Goal: Task Accomplishment & Management: Use online tool/utility

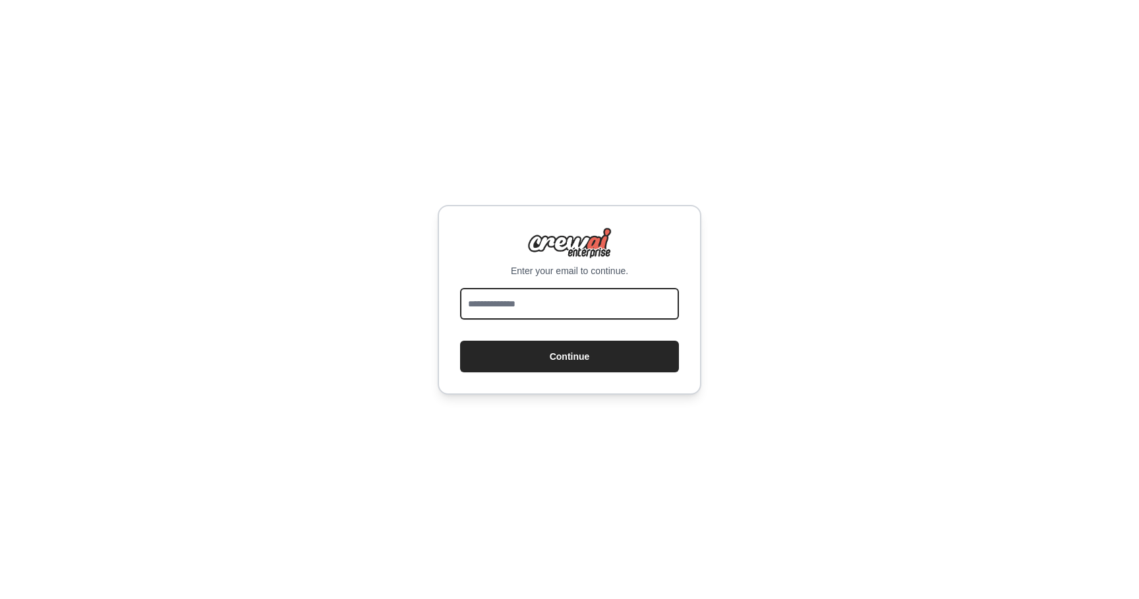
click at [564, 306] on input "email" at bounding box center [569, 304] width 219 height 32
type input "**********"
drag, startPoint x: 626, startPoint y: 293, endPoint x: 618, endPoint y: 311, distance: 18.9
click at [618, 311] on input "email" at bounding box center [569, 304] width 219 height 32
type input "**********"
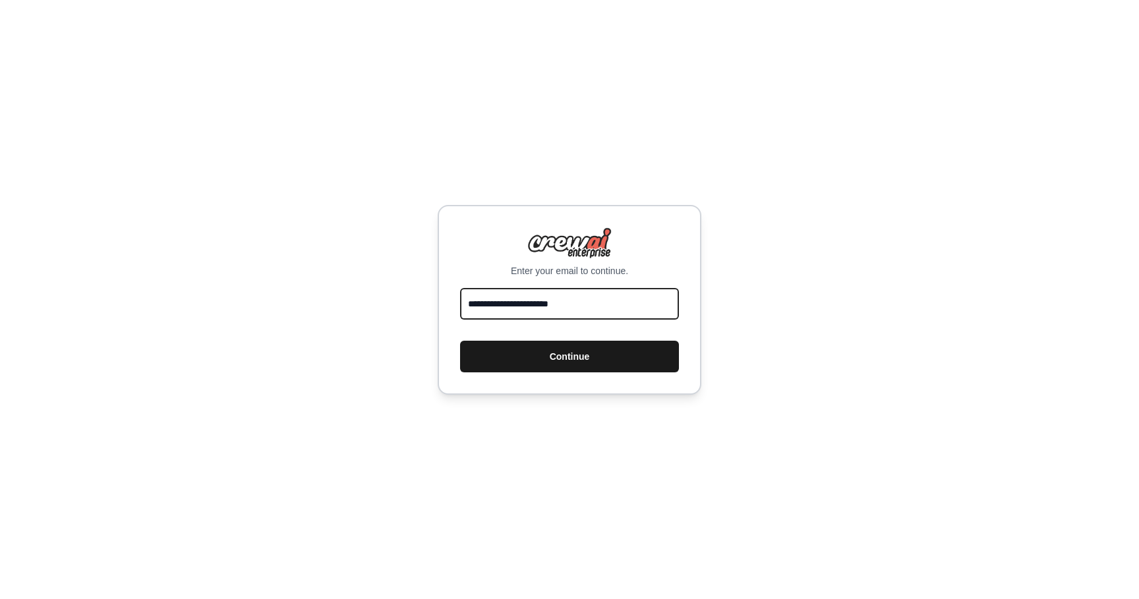
click at [605, 352] on button "Continue" at bounding box center [569, 357] width 219 height 32
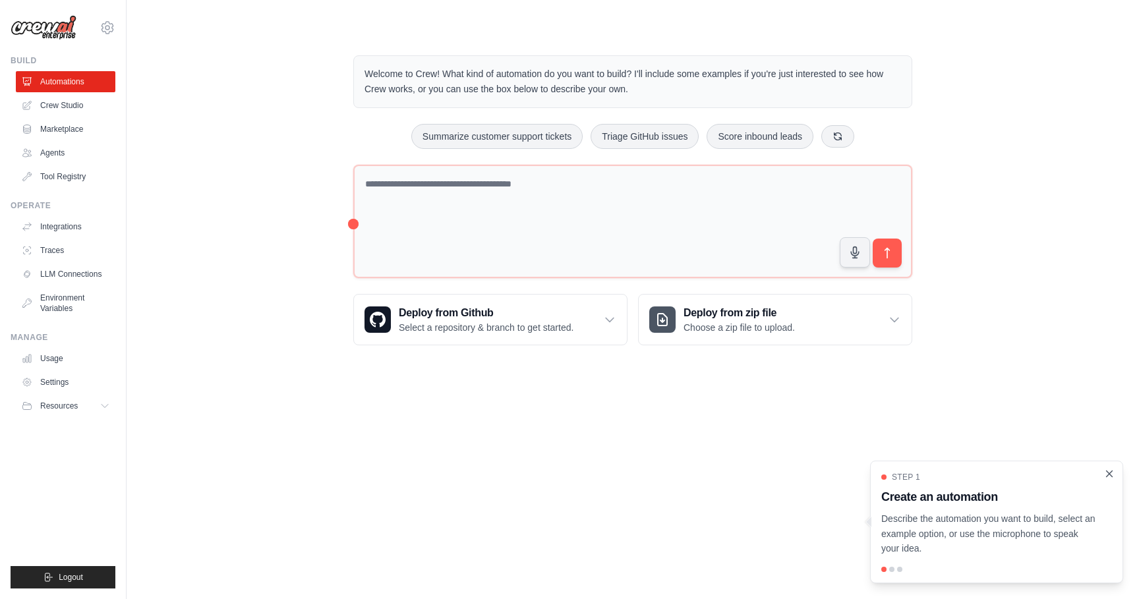
click at [1112, 471] on icon "Close walkthrough" at bounding box center [1110, 474] width 12 height 12
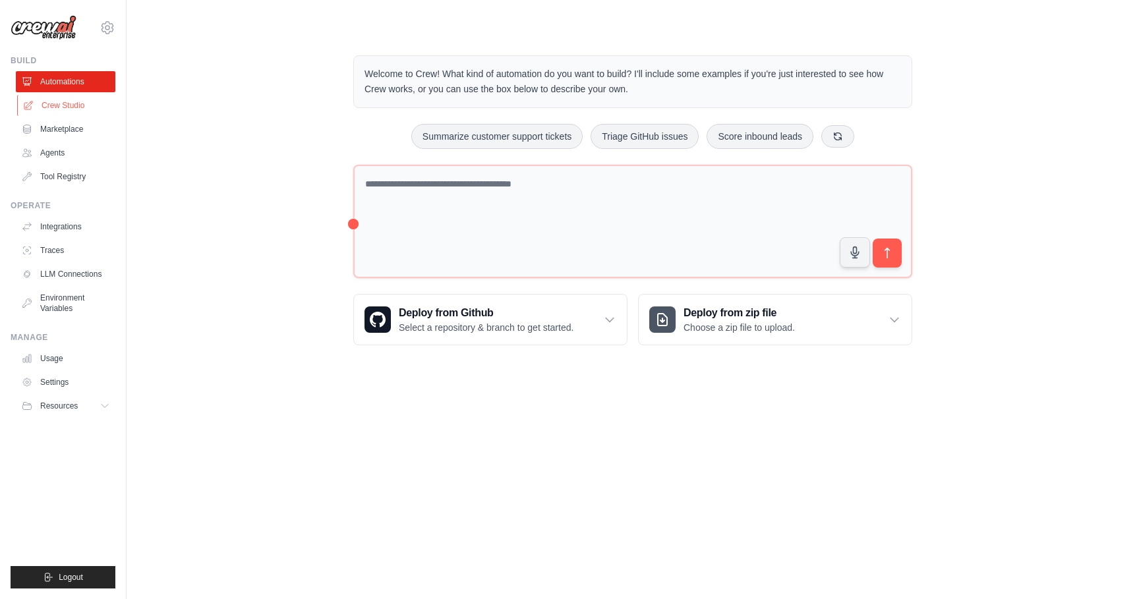
click at [57, 108] on link "Crew Studio" at bounding box center [67, 105] width 100 height 21
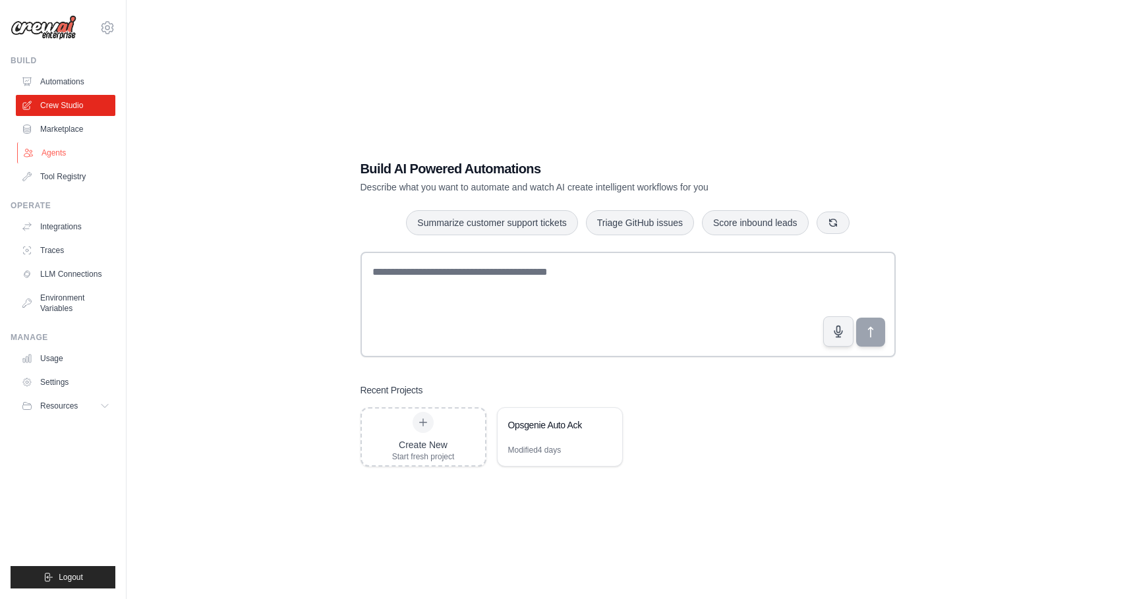
click at [54, 154] on link "Agents" at bounding box center [67, 152] width 100 height 21
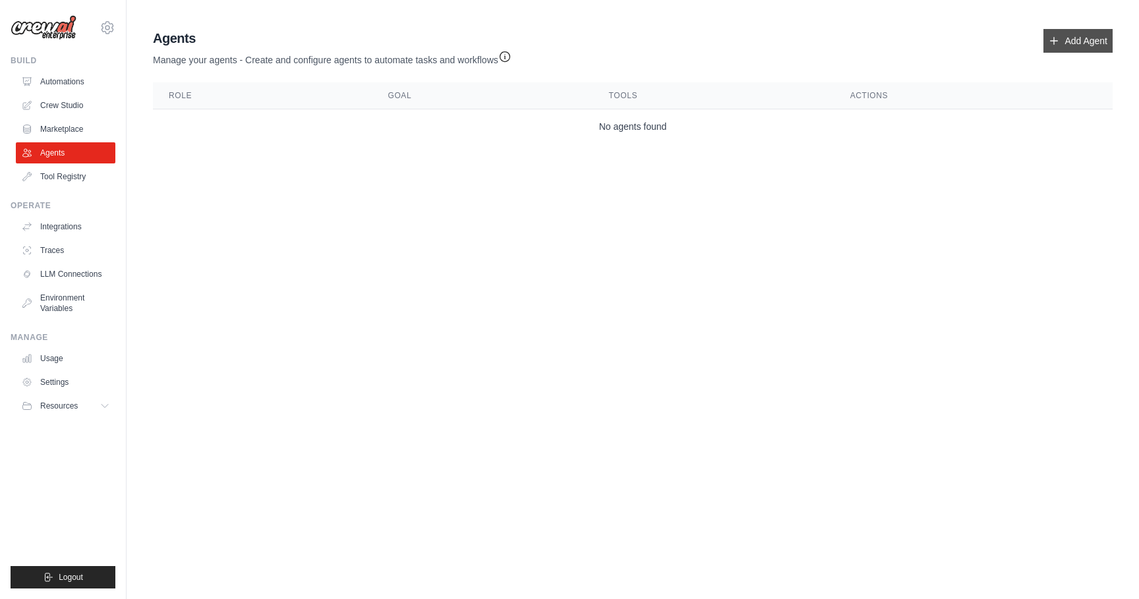
click at [1097, 37] on link "Add Agent" at bounding box center [1078, 41] width 69 height 24
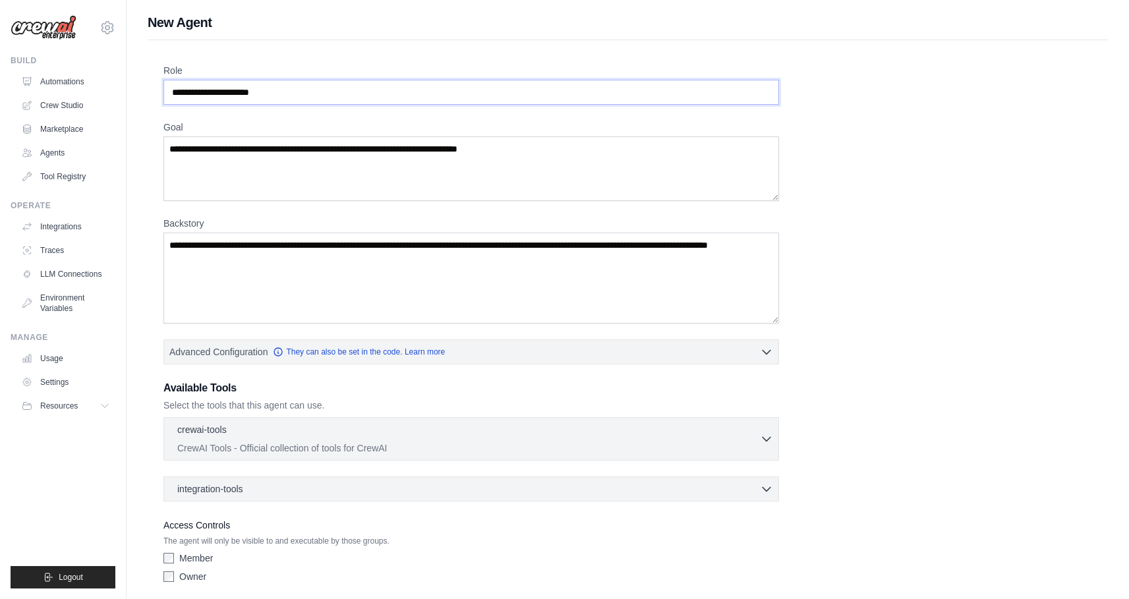
drag, startPoint x: 285, startPoint y: 94, endPoint x: 127, endPoint y: 96, distance: 158.9
click at [127, 96] on div "New Agent Role Goal Backstory Advanced Configuration They can also be set in th…" at bounding box center [628, 324] width 1003 height 622
click at [309, 88] on input "Role" at bounding box center [471, 92] width 616 height 25
click at [302, 93] on input "Role" at bounding box center [471, 92] width 616 height 25
type input "**********"
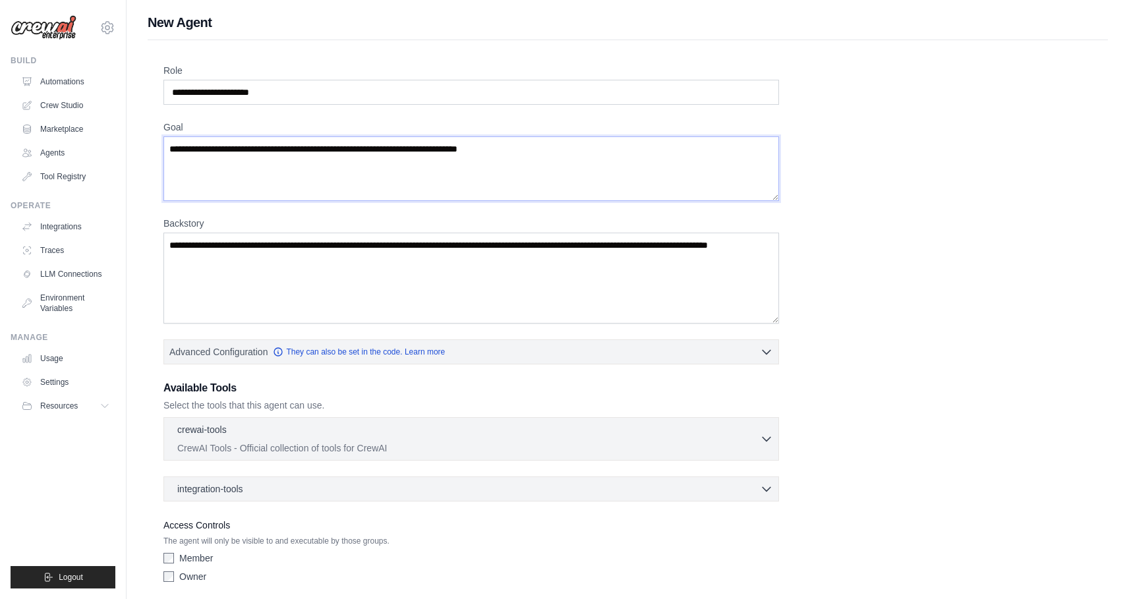
click at [258, 165] on textarea "Goal" at bounding box center [471, 168] width 616 height 65
paste textarea "**********"
type textarea "**********"
click at [381, 271] on textarea "Backstory" at bounding box center [471, 278] width 616 height 91
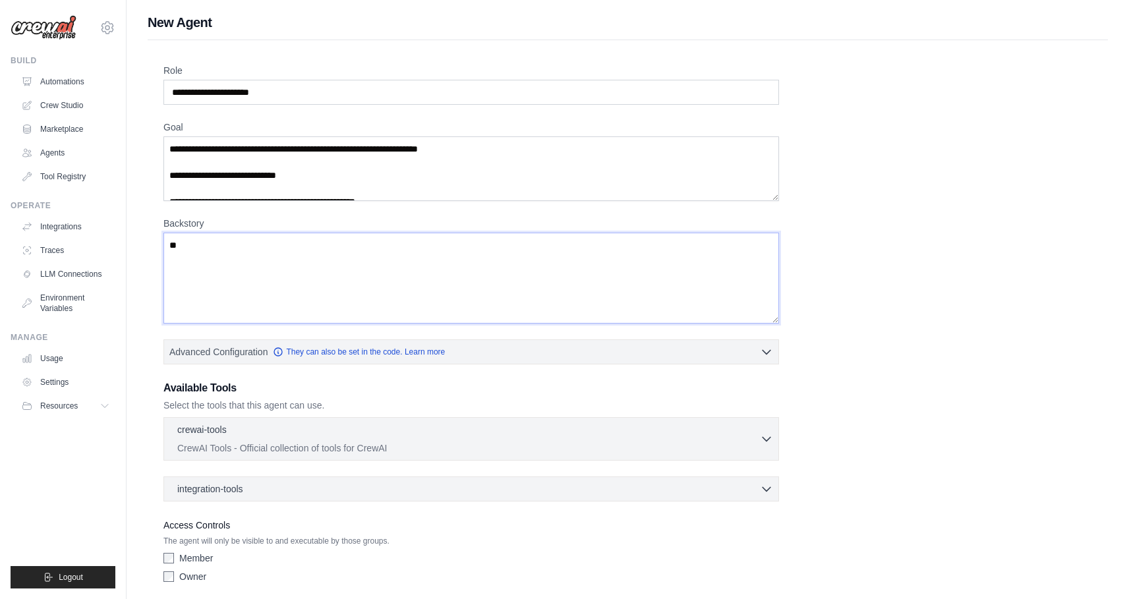
type textarea "*"
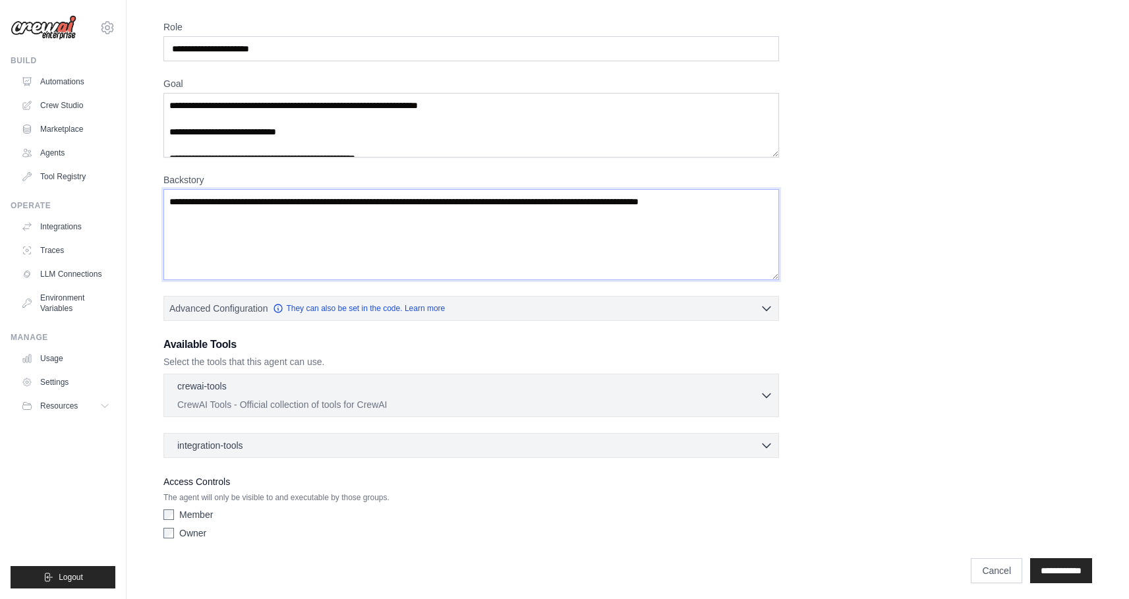
scroll to position [49, 0]
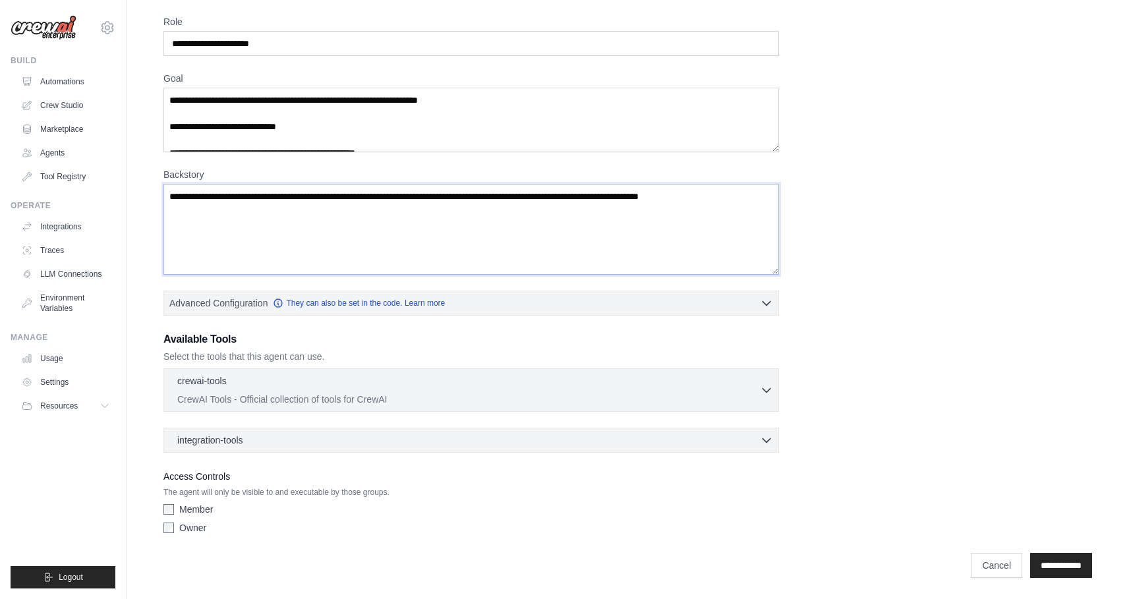
type textarea "**********"
click at [1067, 563] on input "**********" at bounding box center [1061, 565] width 62 height 25
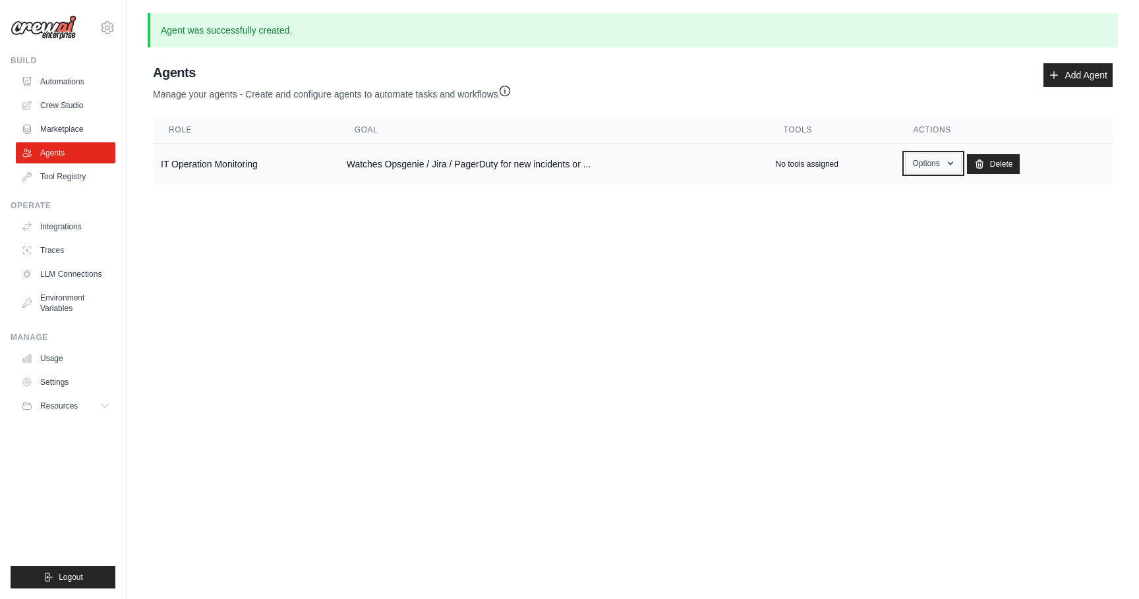
click at [922, 167] on button "Options" at bounding box center [933, 164] width 56 height 20
click at [881, 193] on link "Show" at bounding box center [914, 194] width 95 height 24
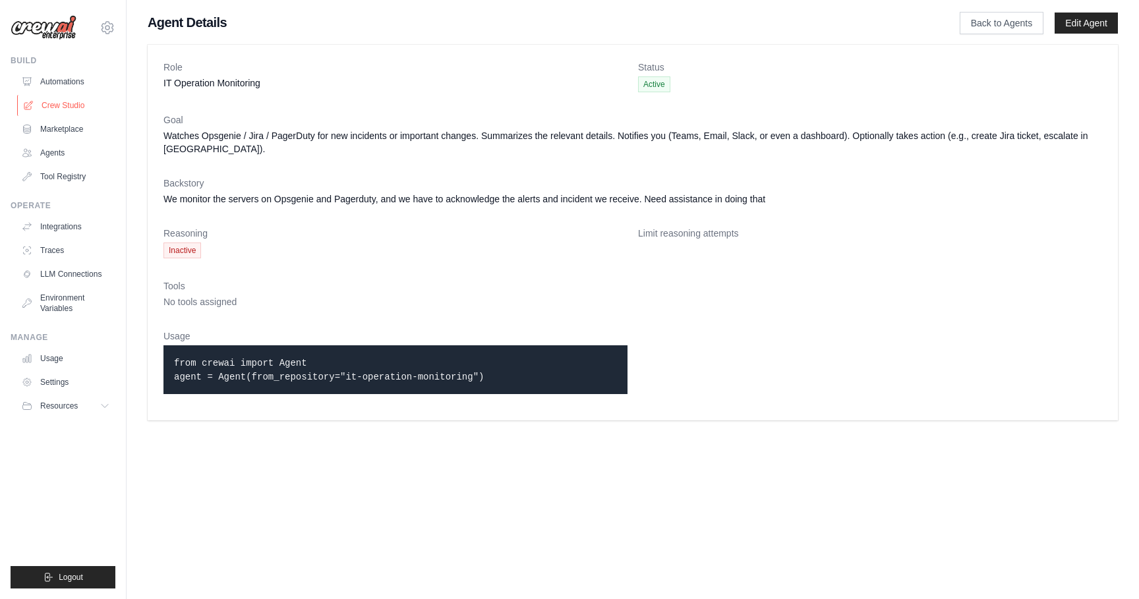
click at [58, 104] on link "Crew Studio" at bounding box center [67, 105] width 100 height 21
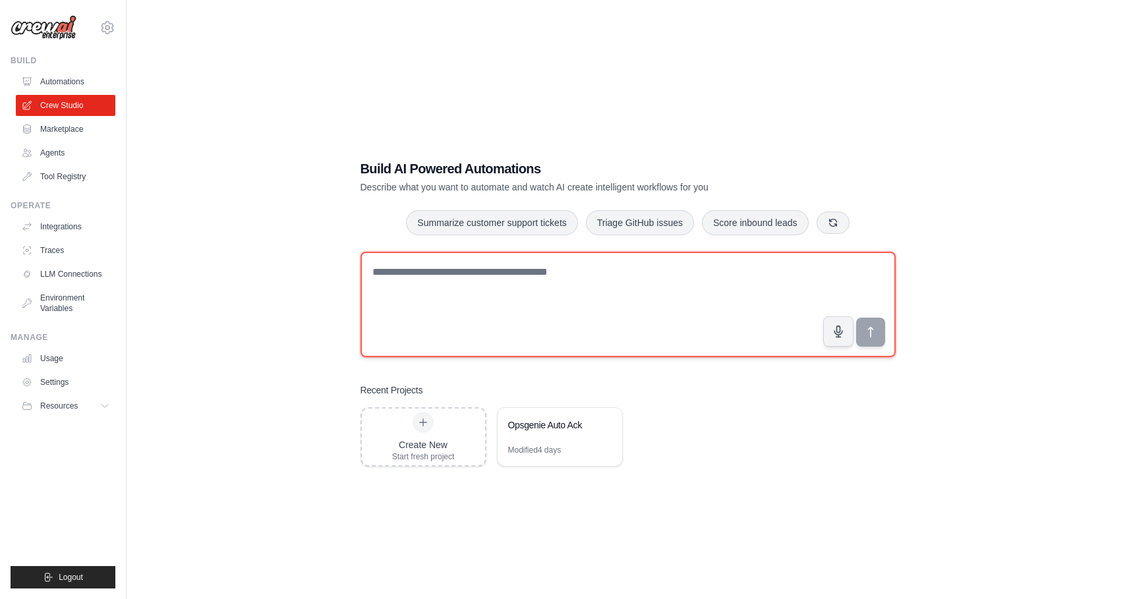
click at [559, 293] on textarea at bounding box center [628, 304] width 535 height 105
type textarea "**********"
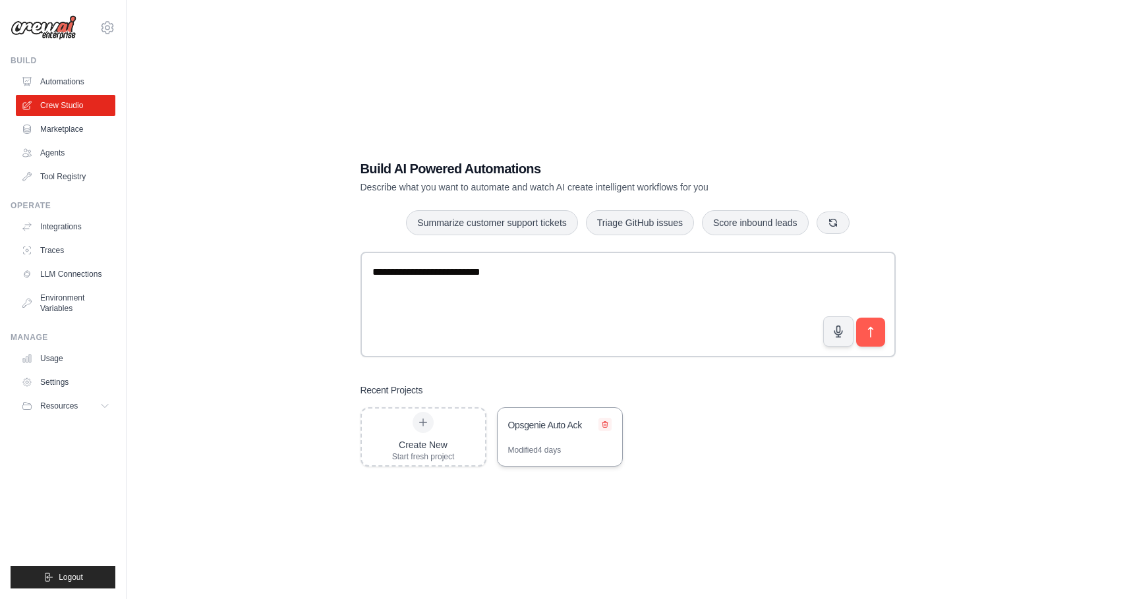
click at [604, 425] on icon at bounding box center [605, 424] width 5 height 6
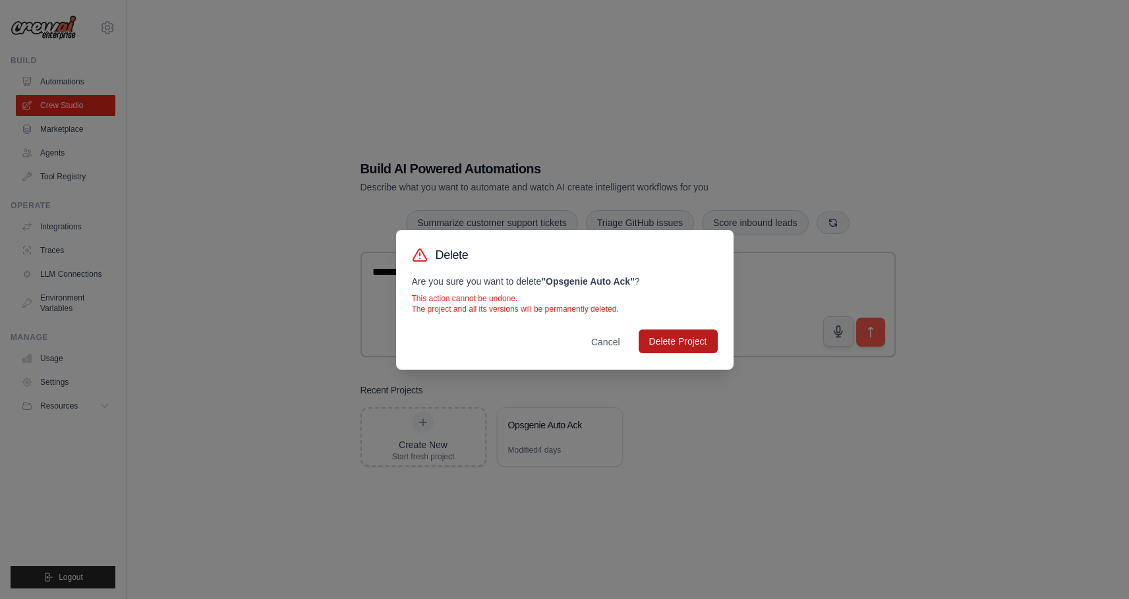
click at [690, 345] on button "Delete Project" at bounding box center [678, 342] width 79 height 24
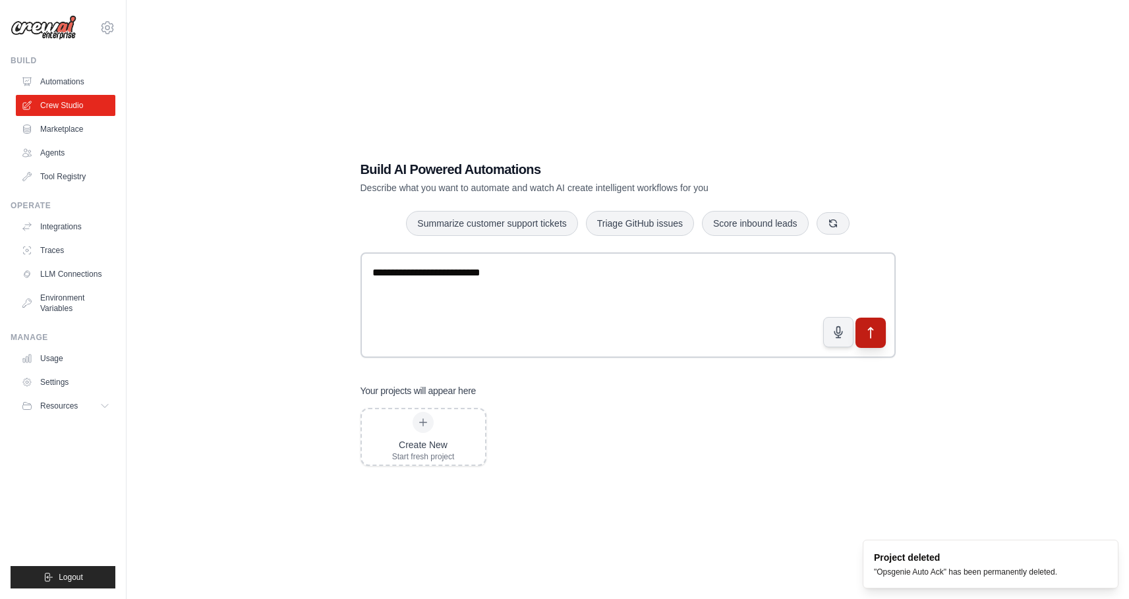
click at [870, 334] on icon "submit" at bounding box center [870, 333] width 5 height 11
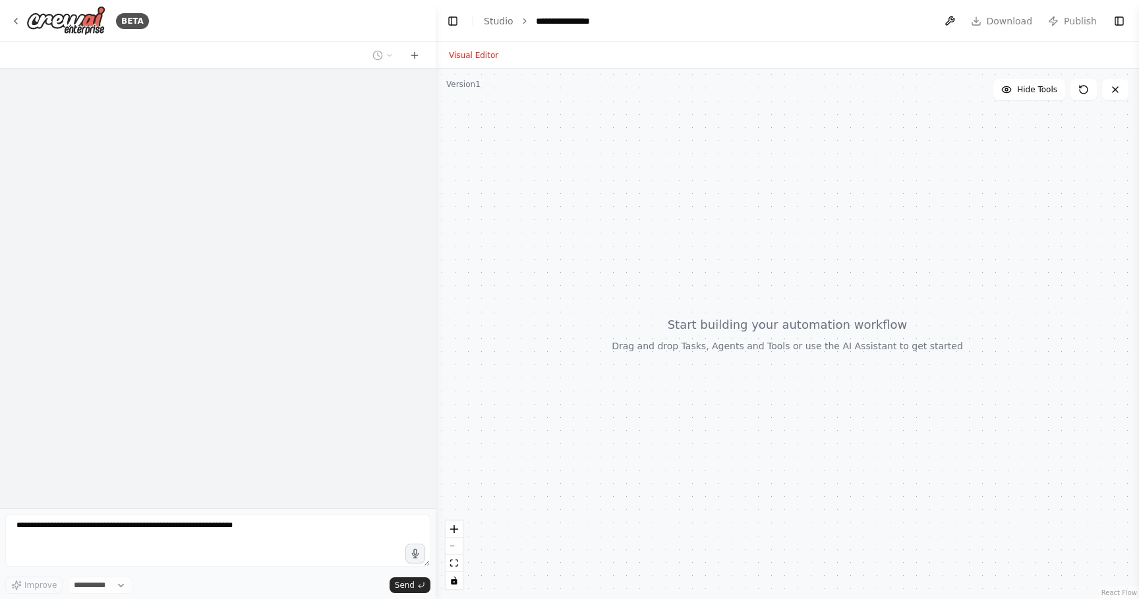
select select "****"
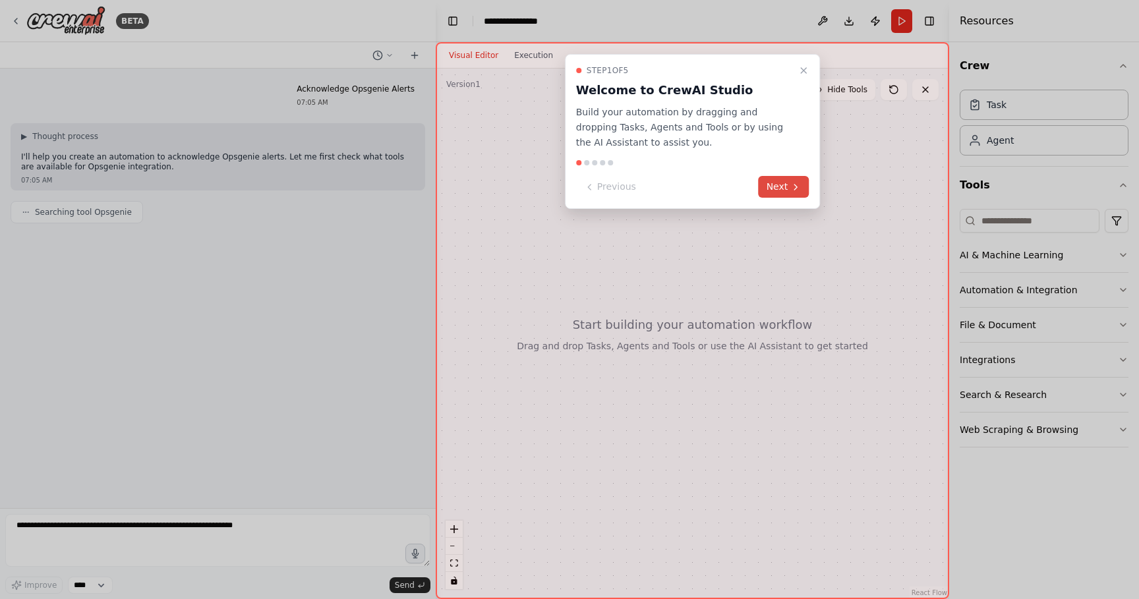
click at [796, 182] on icon at bounding box center [795, 187] width 11 height 11
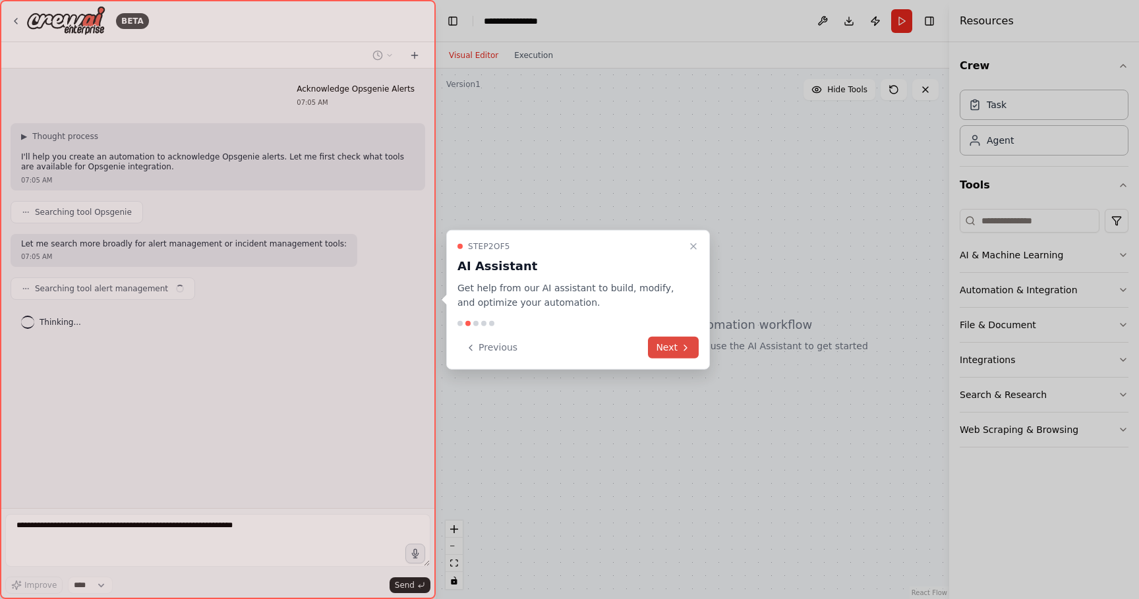
click at [687, 343] on icon at bounding box center [685, 347] width 11 height 11
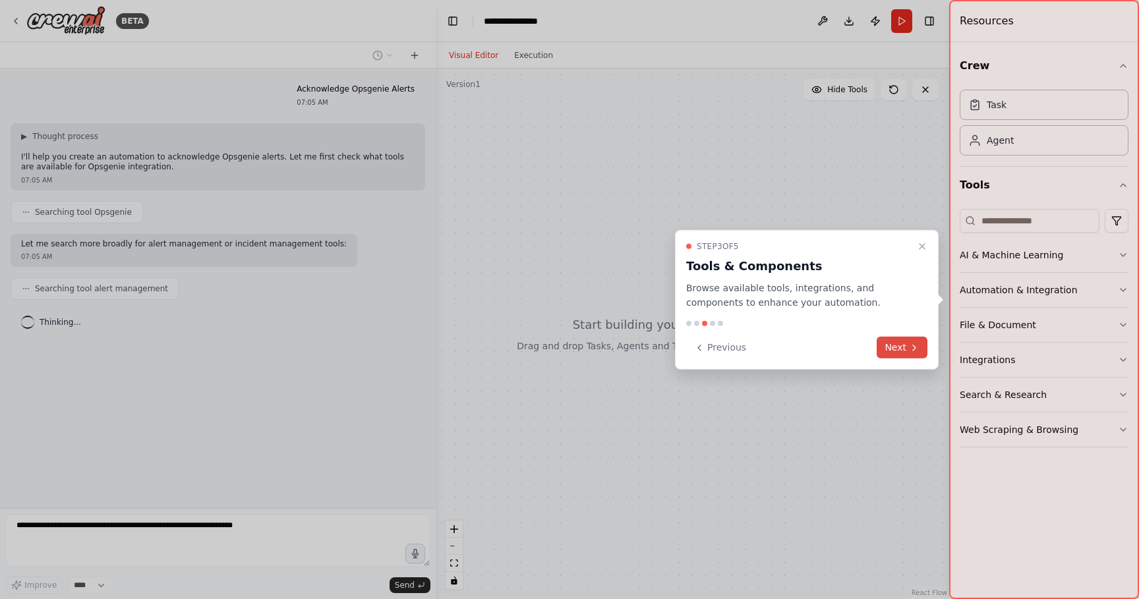
click at [903, 351] on button "Next" at bounding box center [902, 348] width 51 height 22
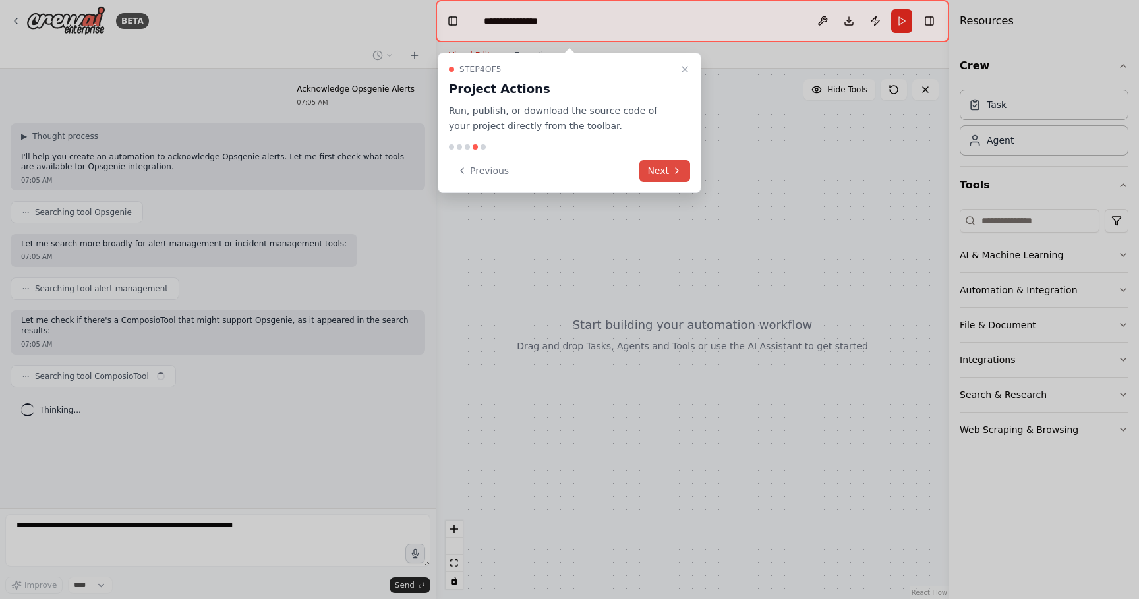
click at [658, 160] on button "Next" at bounding box center [664, 171] width 51 height 22
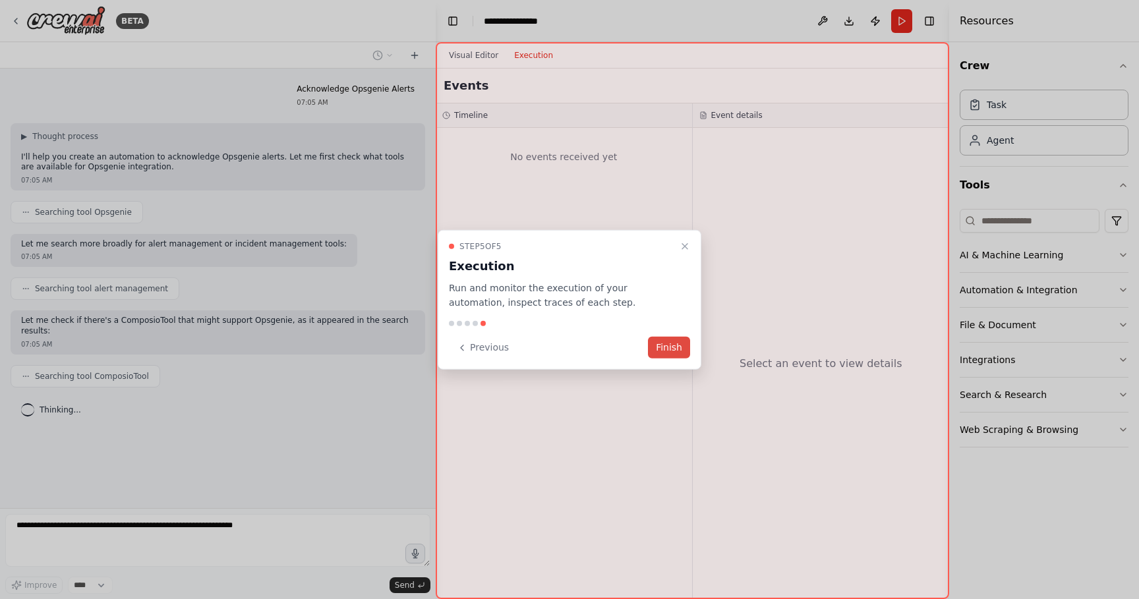
click at [672, 342] on button "Finish" at bounding box center [669, 348] width 42 height 22
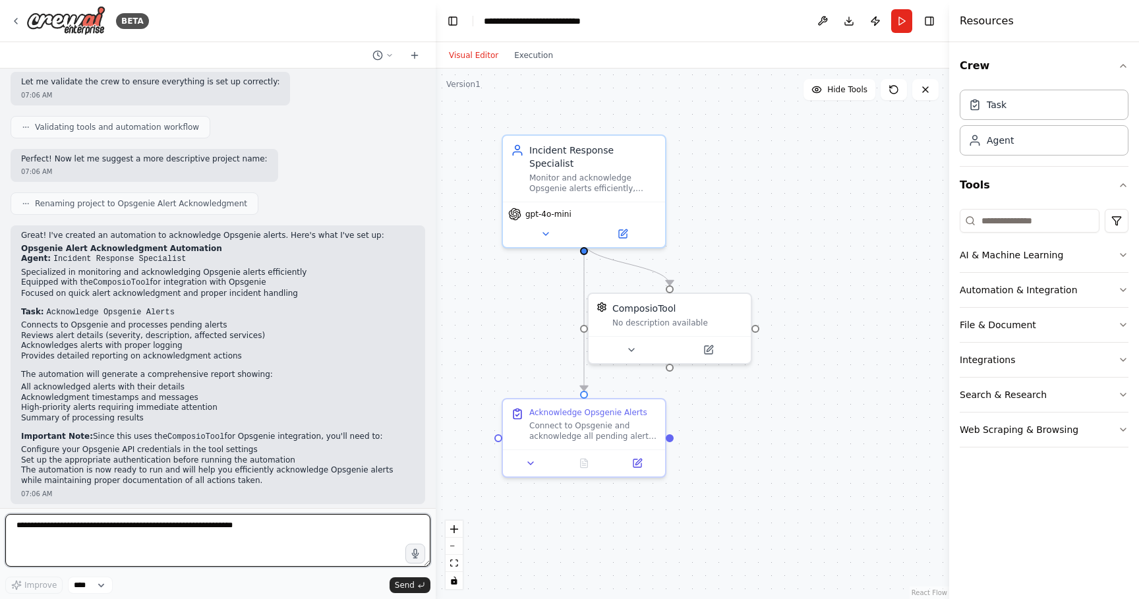
scroll to position [726, 0]
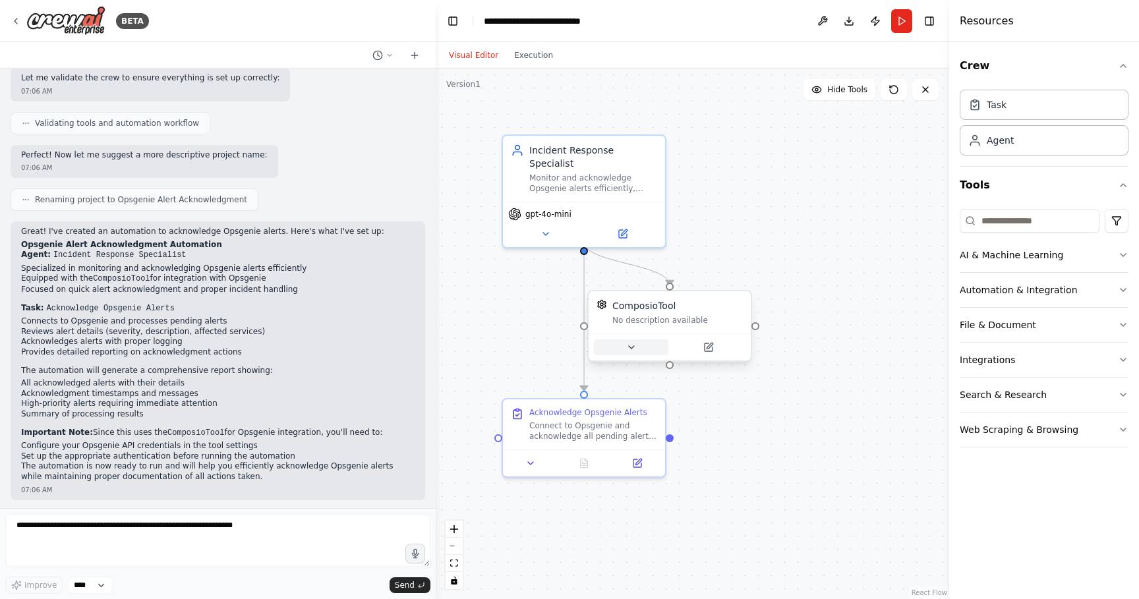
click at [632, 347] on icon at bounding box center [631, 347] width 5 height 3
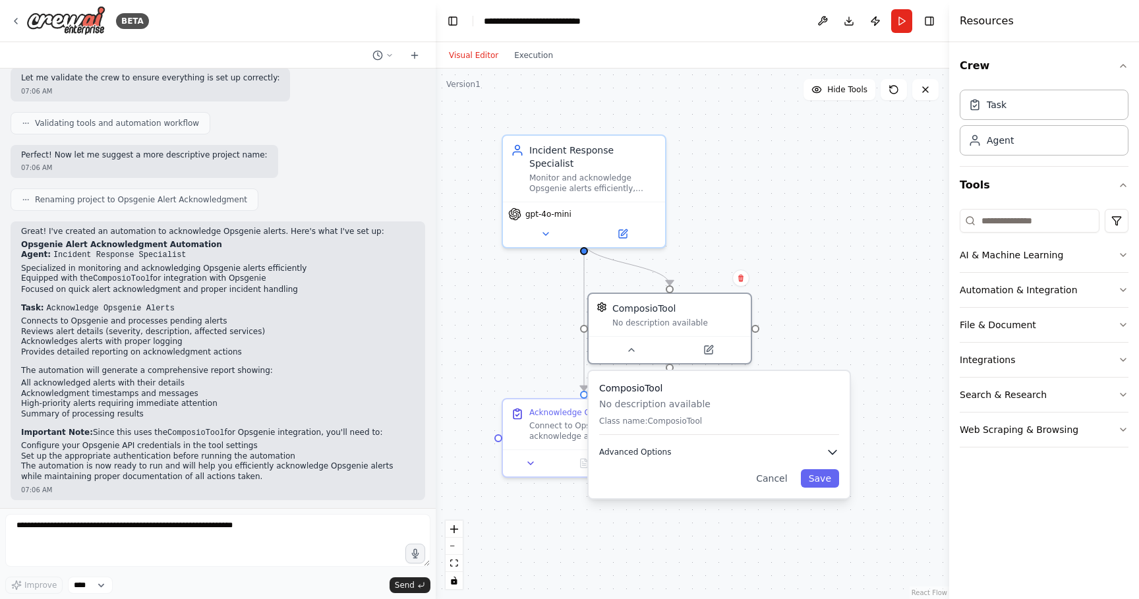
click at [836, 453] on icon "button" at bounding box center [832, 452] width 13 height 13
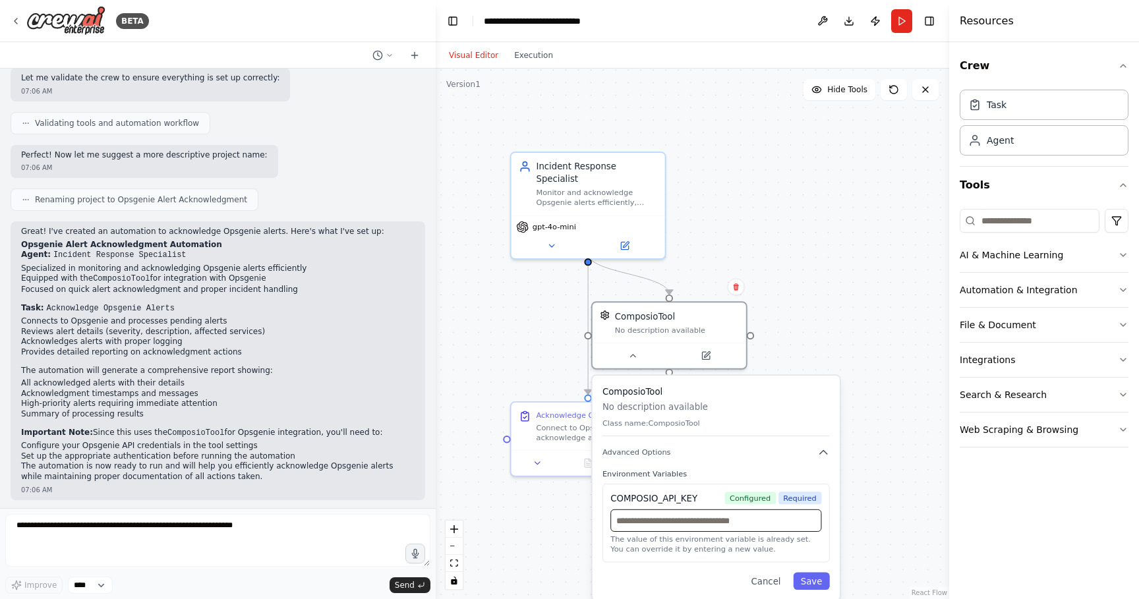
click at [703, 528] on input "text" at bounding box center [715, 521] width 211 height 22
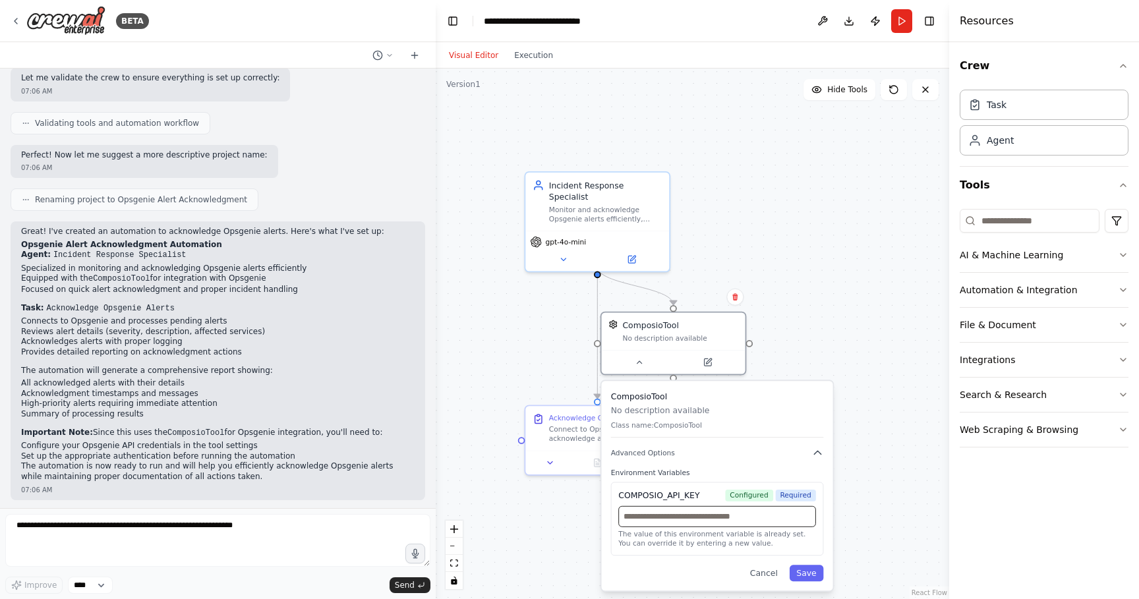
paste input "**********"
type input "**********"
click at [800, 576] on button "Save" at bounding box center [807, 573] width 34 height 16
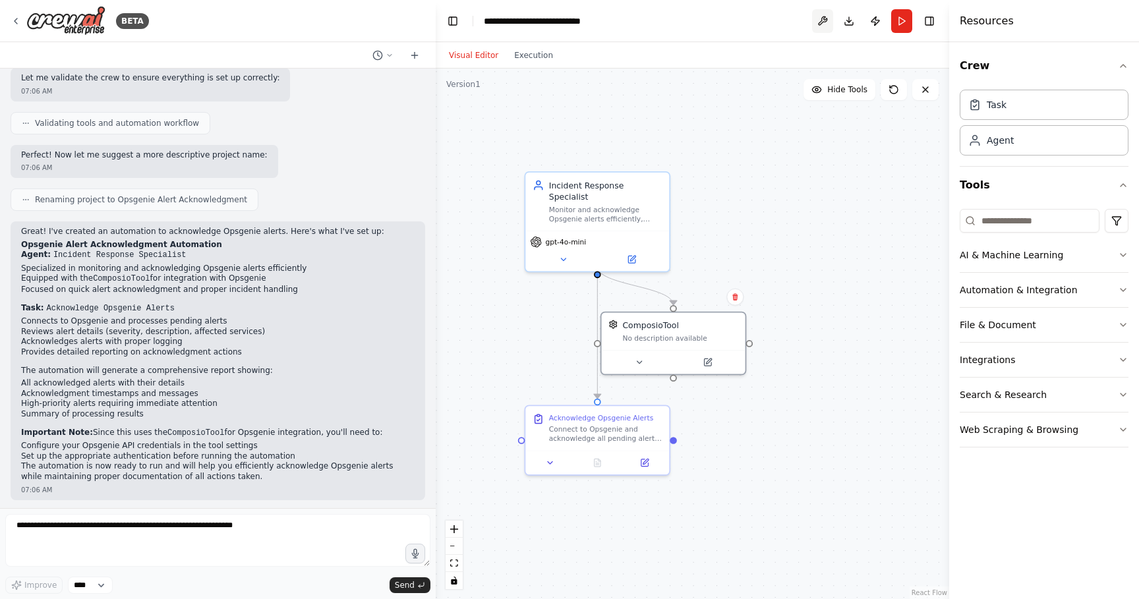
click at [829, 25] on button at bounding box center [822, 21] width 21 height 24
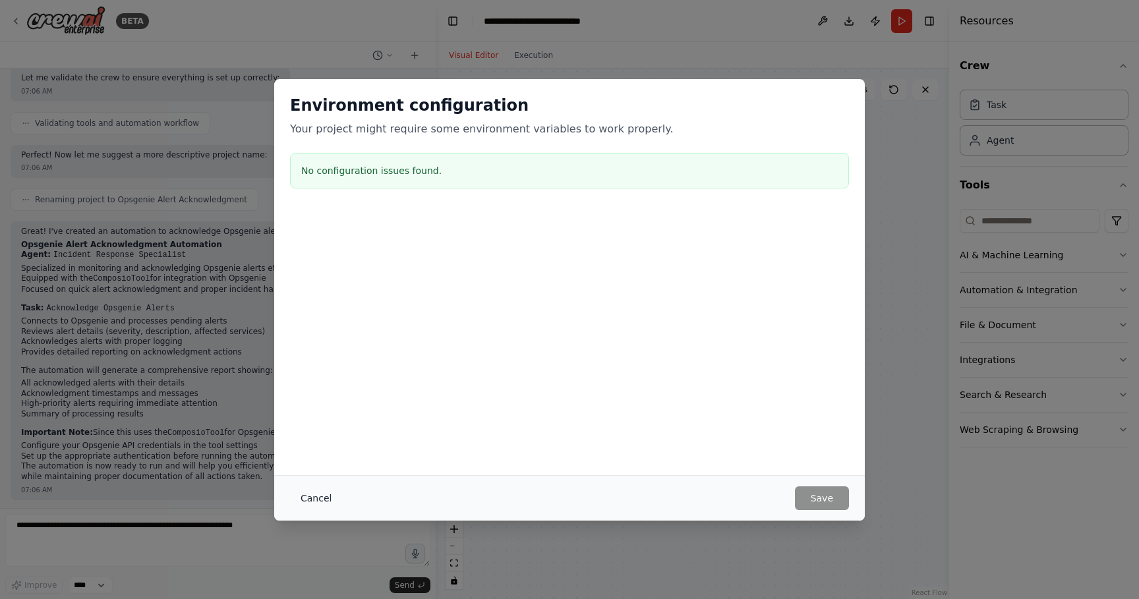
click at [316, 496] on button "Cancel" at bounding box center [316, 499] width 52 height 24
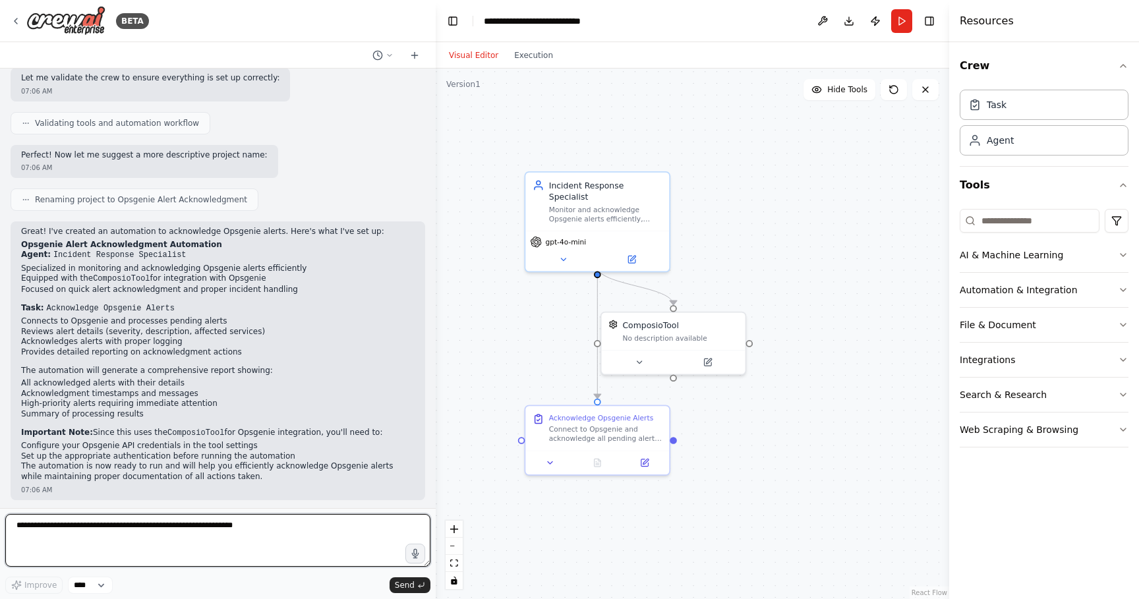
click at [240, 537] on textarea at bounding box center [217, 540] width 425 height 53
type textarea "**********"
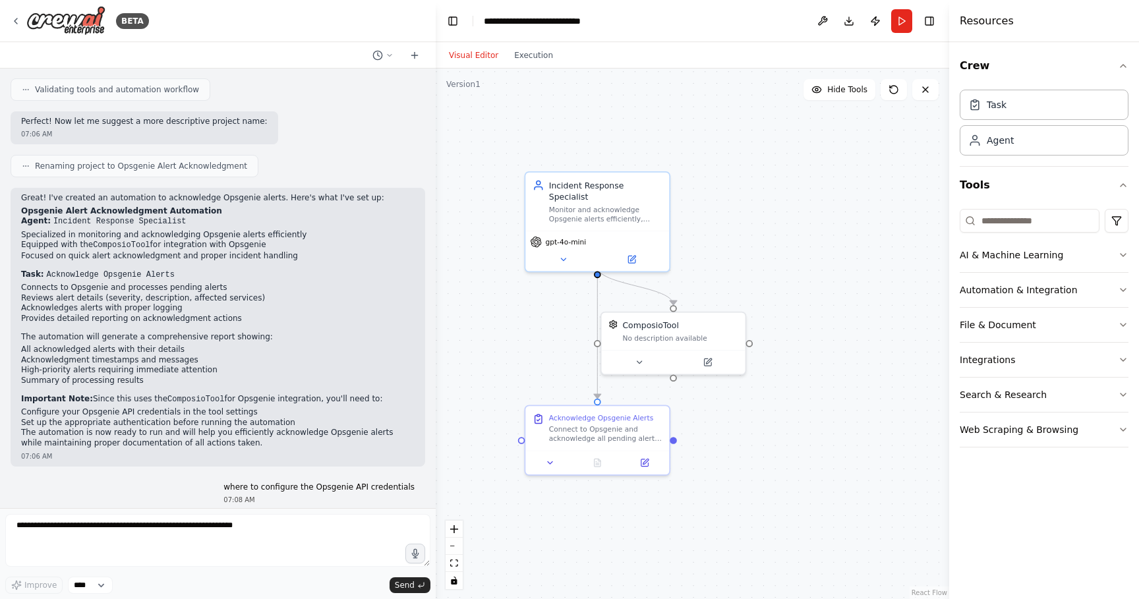
scroll to position [804, 0]
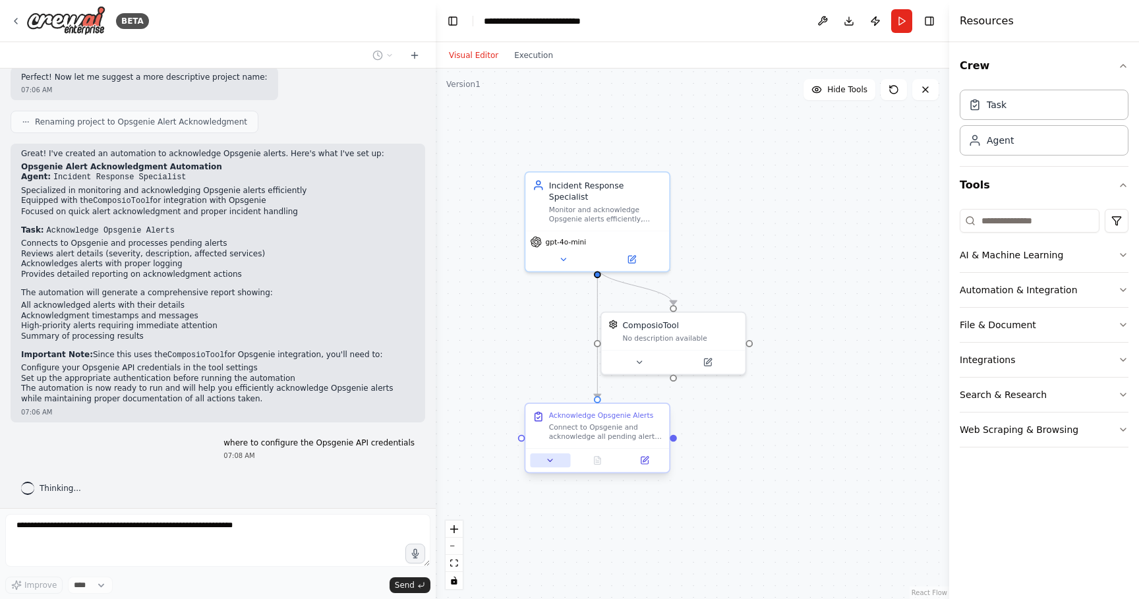
click at [555, 460] on button at bounding box center [550, 461] width 40 height 14
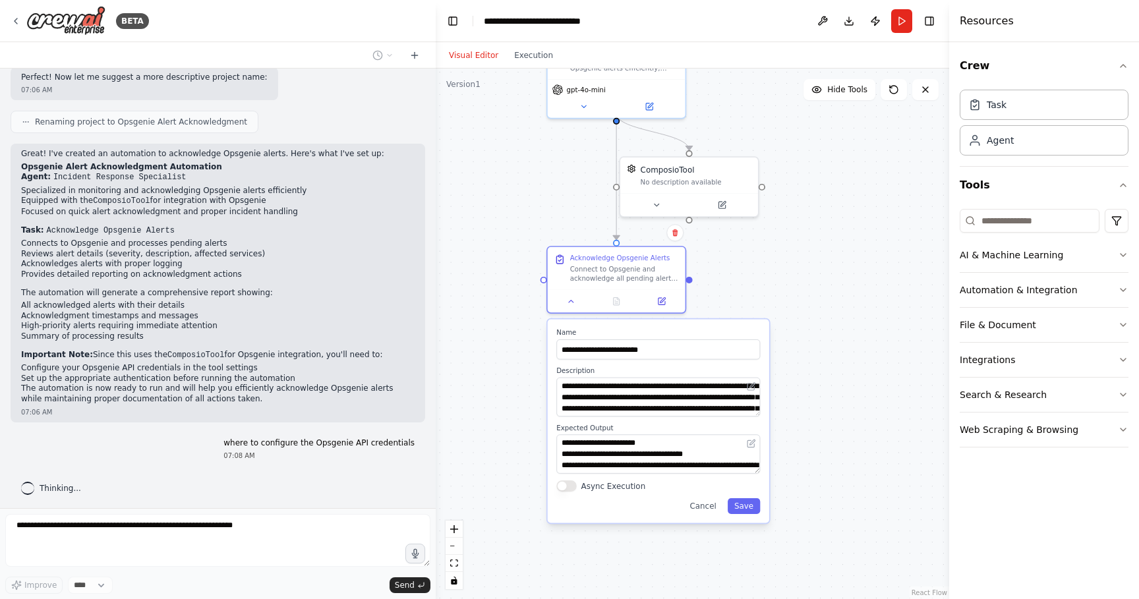
drag, startPoint x: 731, startPoint y: 471, endPoint x: 758, endPoint y: 297, distance: 176.1
click at [758, 297] on div ".deletable-edge-delete-btn { width: 20px; height: 20px; border: 0px solid #ffff…" at bounding box center [693, 334] width 514 height 531
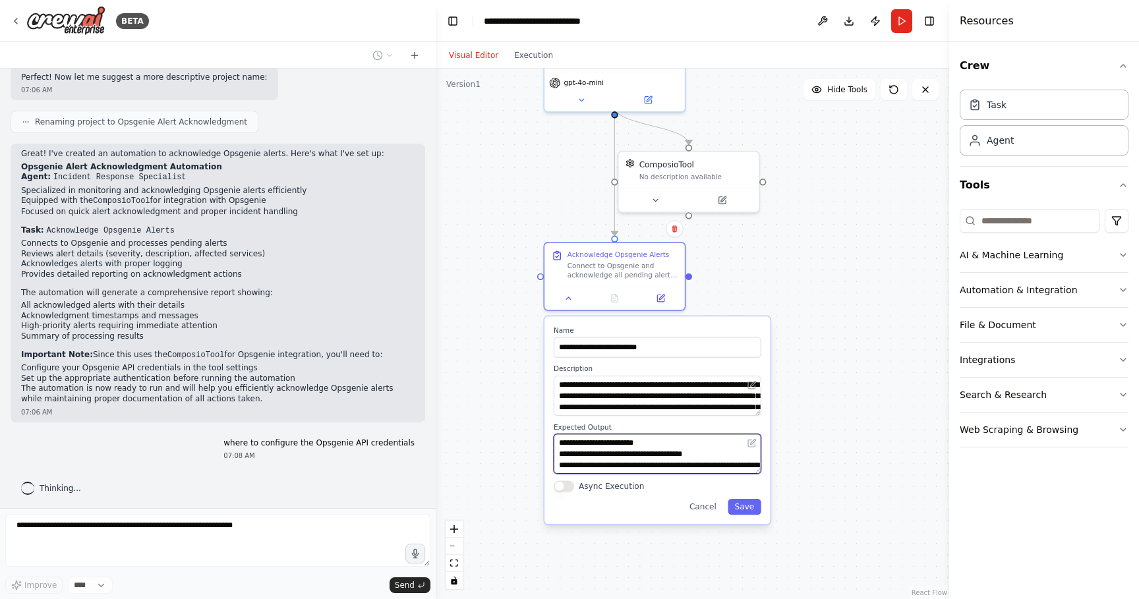
click at [712, 467] on textarea "**********" at bounding box center [658, 454] width 208 height 40
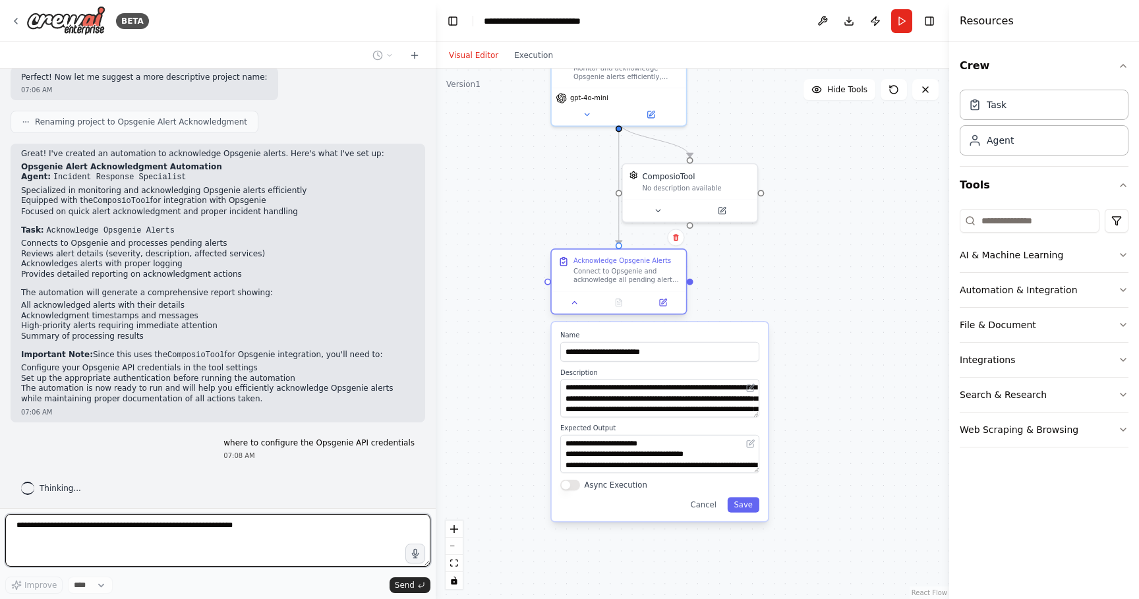
scroll to position [837, 0]
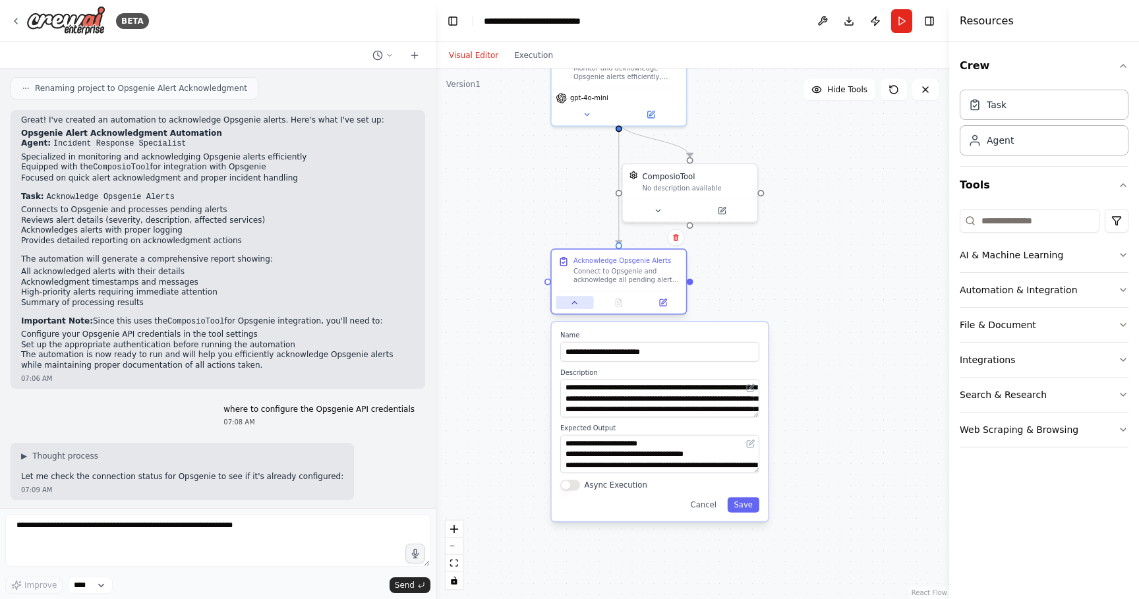
click at [577, 305] on icon at bounding box center [574, 303] width 9 height 9
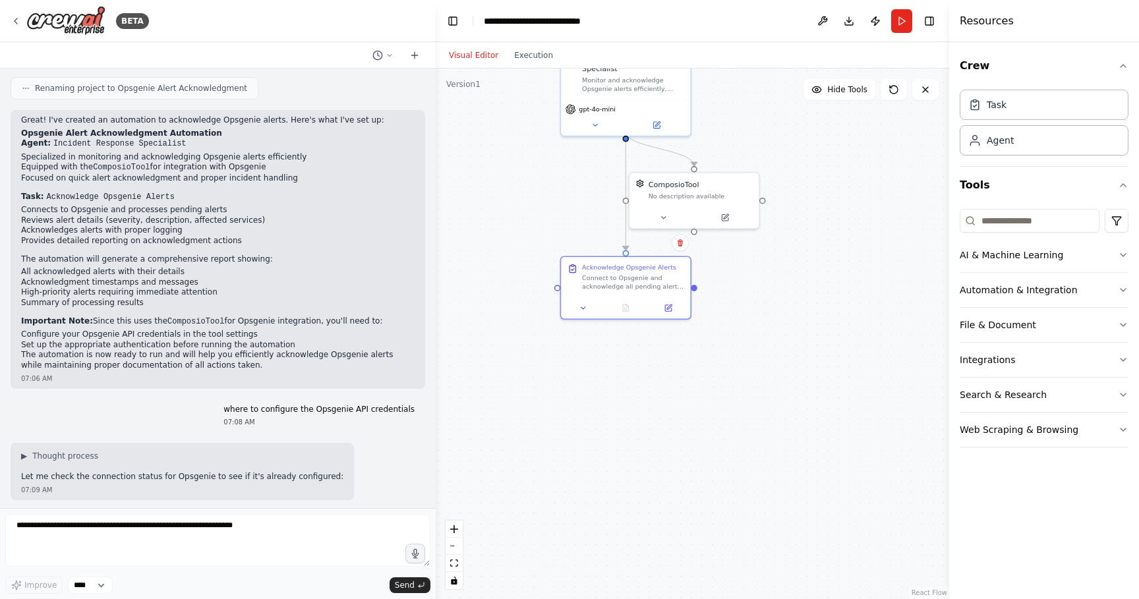
scroll to position [881, 0]
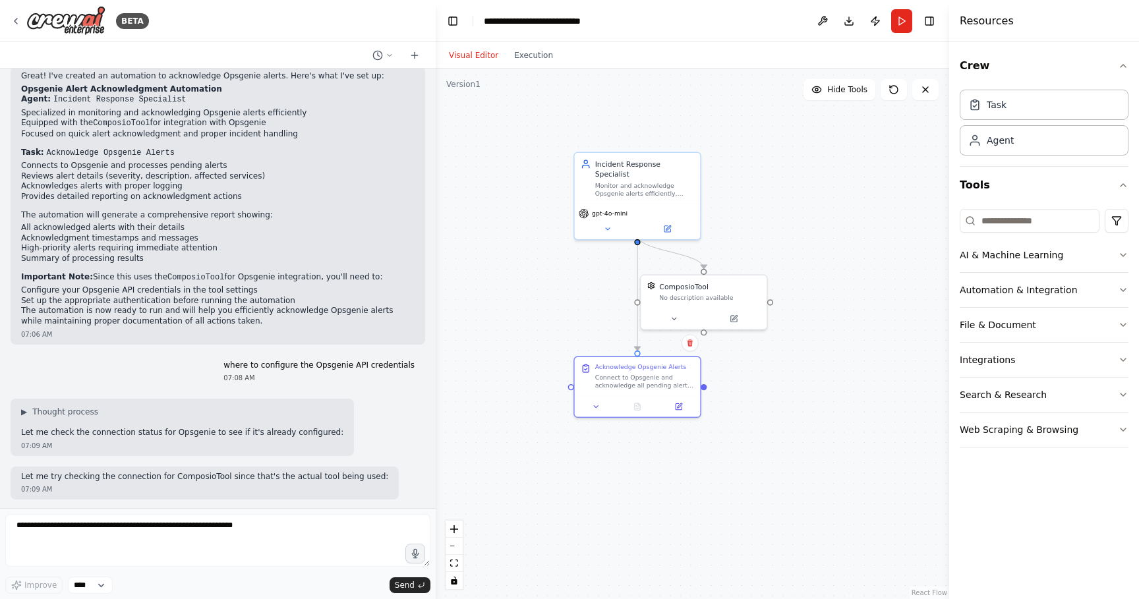
drag, startPoint x: 802, startPoint y: 391, endPoint x: 808, endPoint y: 487, distance: 96.5
click at [808, 487] on div ".deletable-edge-delete-btn { width: 20px; height: 20px; border: 0px solid #ffff…" at bounding box center [693, 334] width 514 height 531
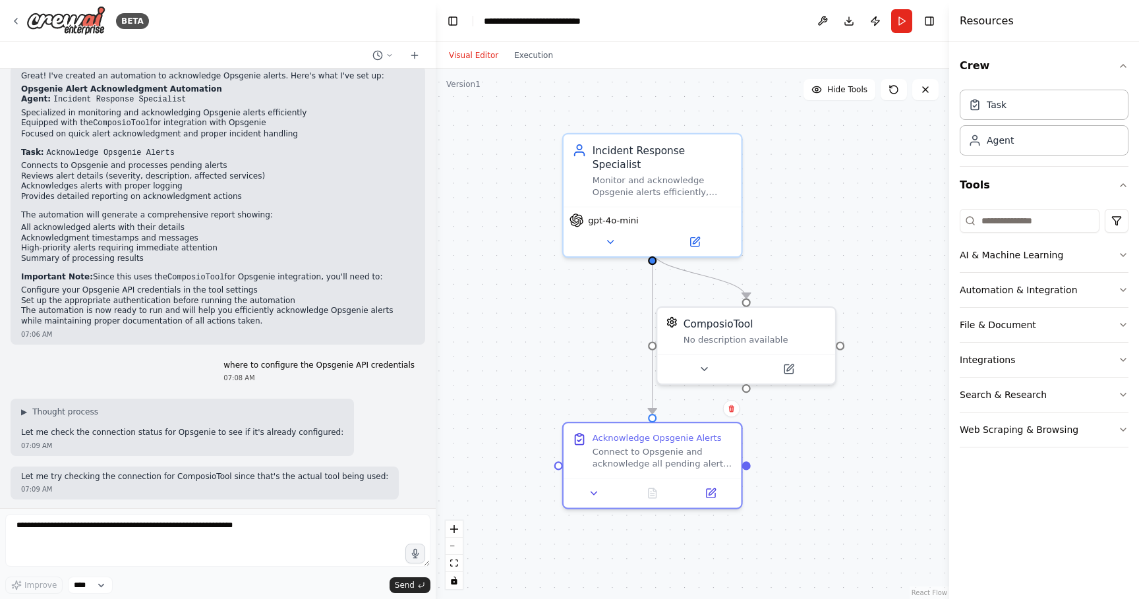
drag, startPoint x: 722, startPoint y: 381, endPoint x: 808, endPoint y: 501, distance: 147.5
click at [808, 501] on div ".deletable-edge-delete-btn { width: 20px; height: 20px; border: 0px solid #ffff…" at bounding box center [693, 334] width 514 height 531
click at [22, 409] on span "▶" at bounding box center [24, 412] width 6 height 11
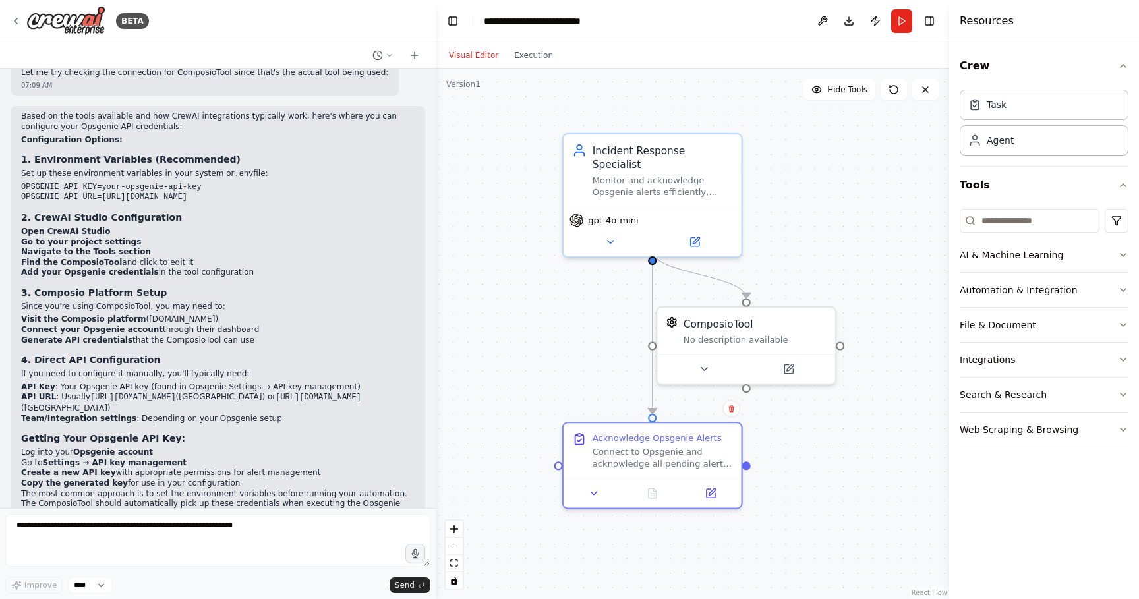
scroll to position [1349, 0]
click at [674, 322] on img at bounding box center [673, 320] width 12 height 12
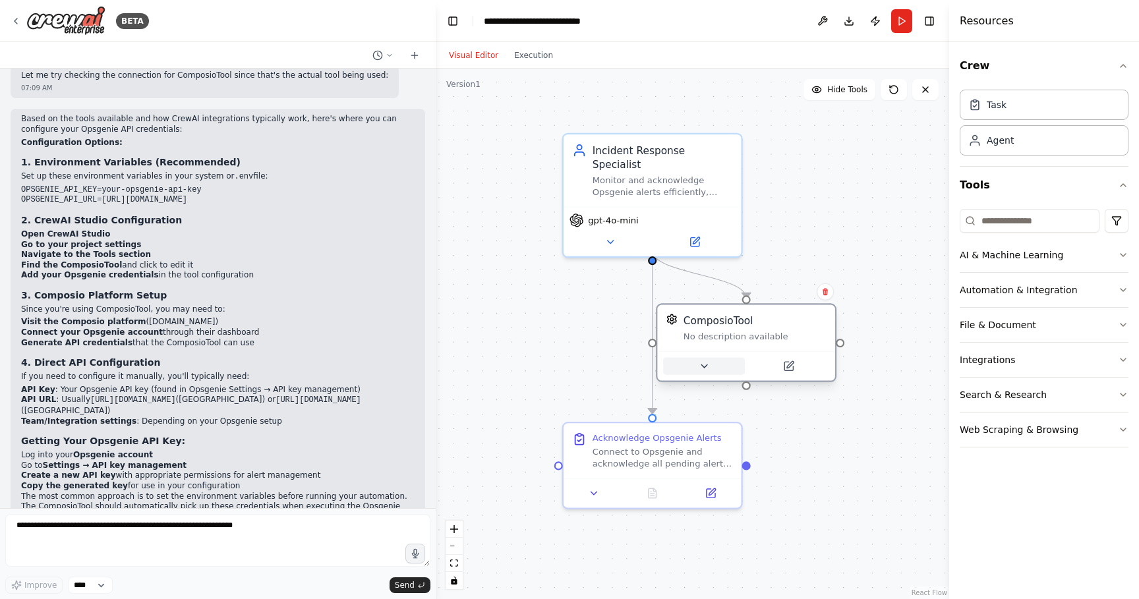
click at [707, 366] on icon at bounding box center [704, 367] width 12 height 12
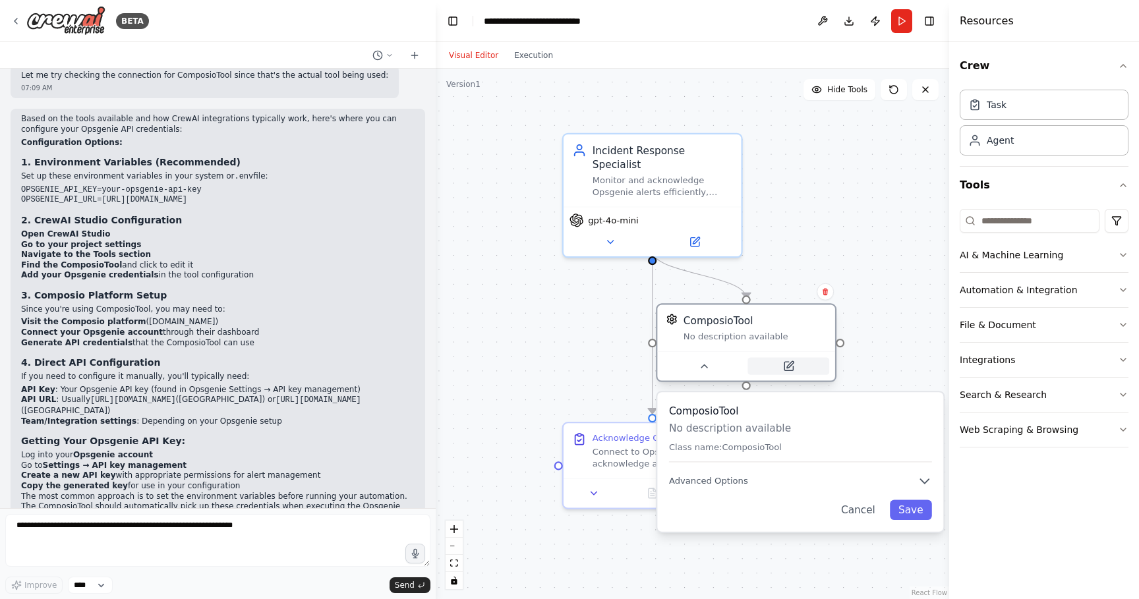
click at [792, 367] on icon at bounding box center [789, 366] width 9 height 9
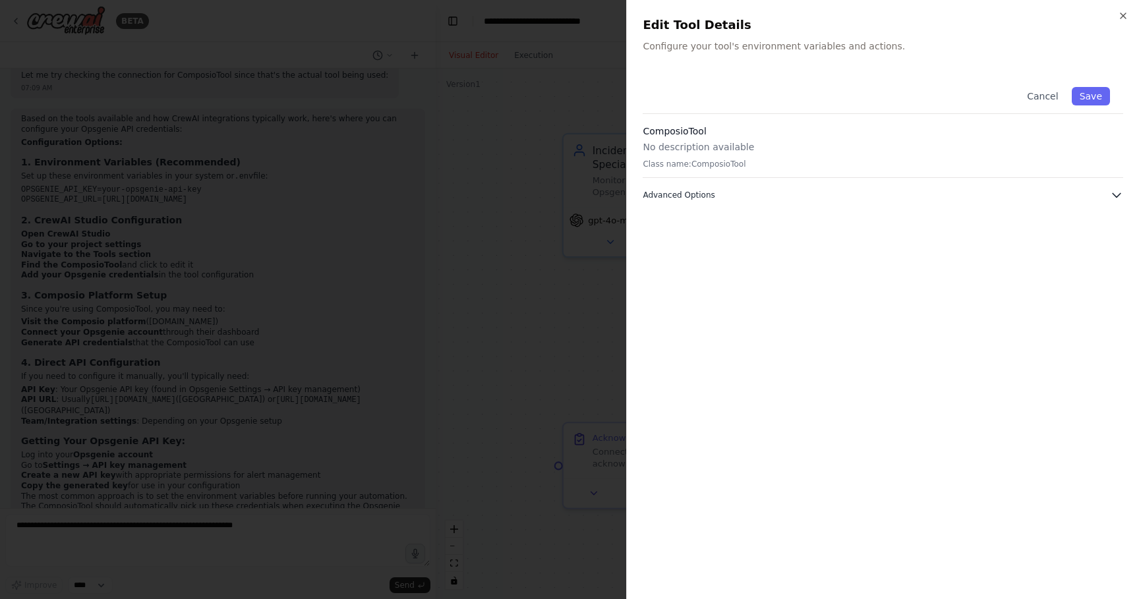
click at [1109, 193] on button "Advanced Options" at bounding box center [883, 195] width 481 height 13
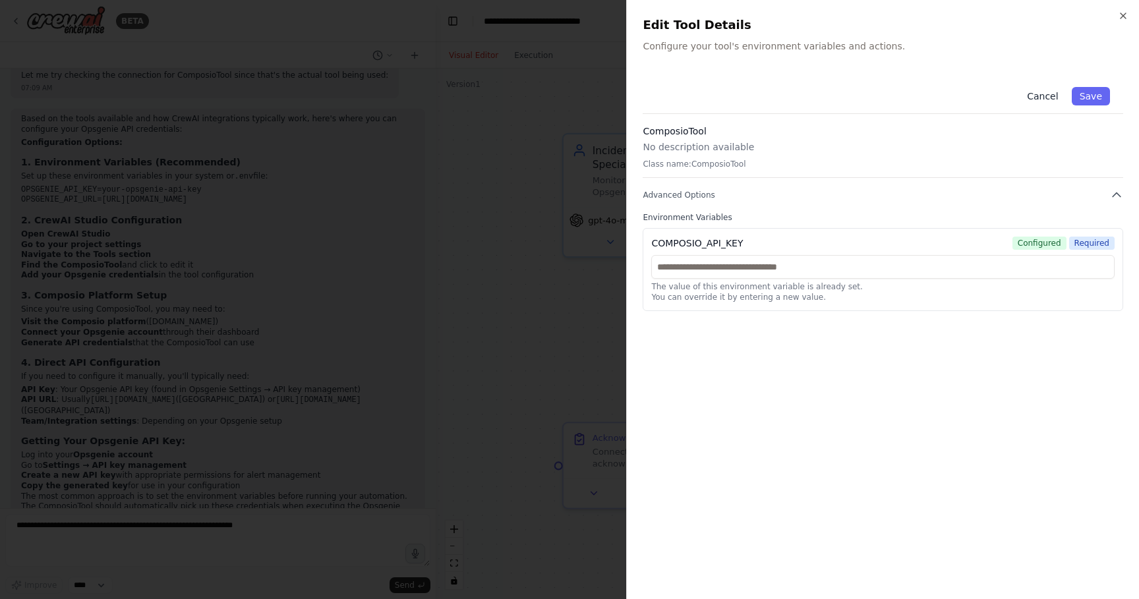
click at [1036, 94] on button "Cancel" at bounding box center [1042, 96] width 47 height 18
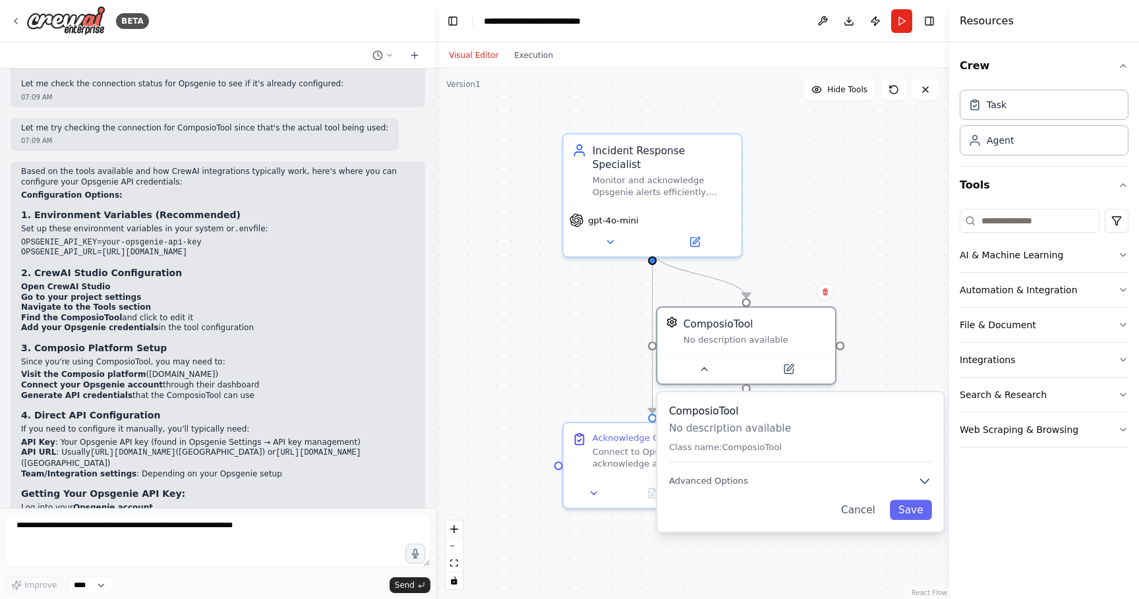
scroll to position [1282, 0]
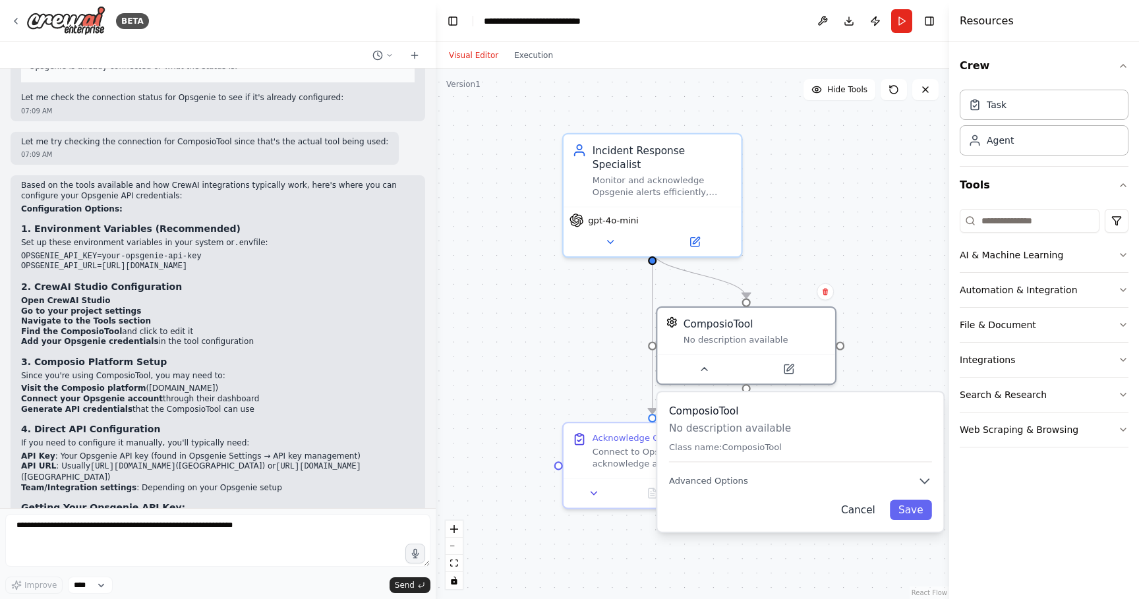
click at [866, 516] on button "Cancel" at bounding box center [858, 510] width 51 height 20
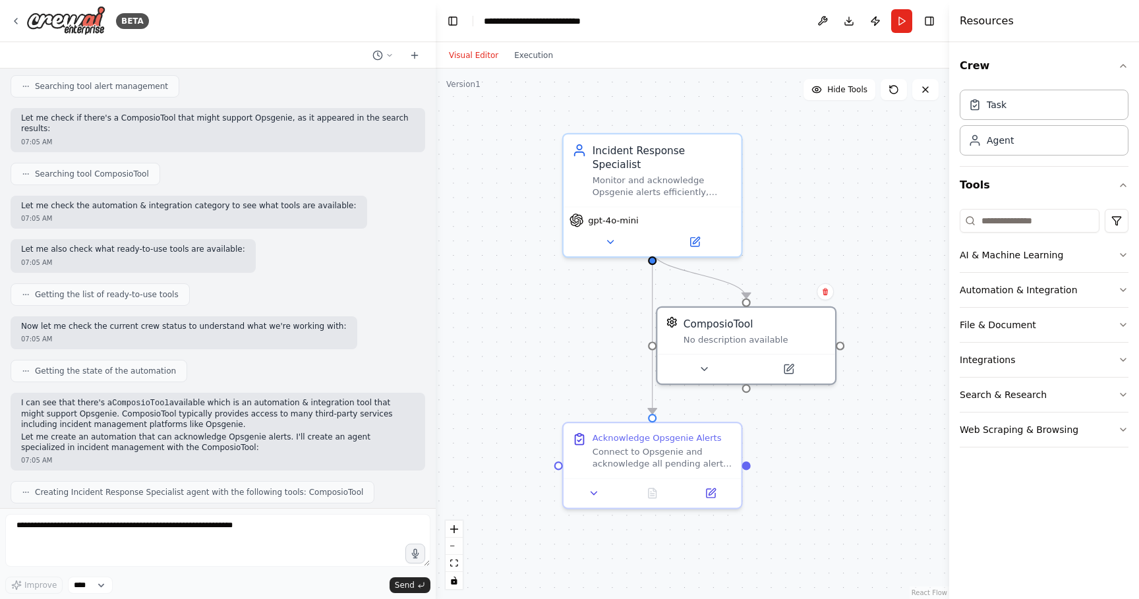
scroll to position [0, 0]
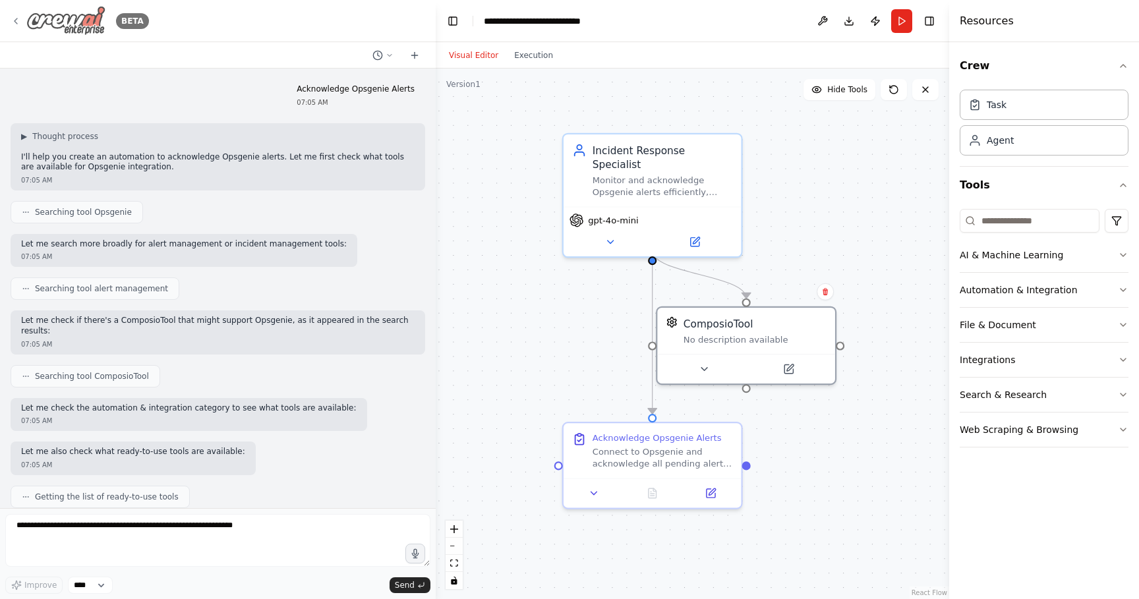
click at [57, 20] on img at bounding box center [65, 21] width 79 height 30
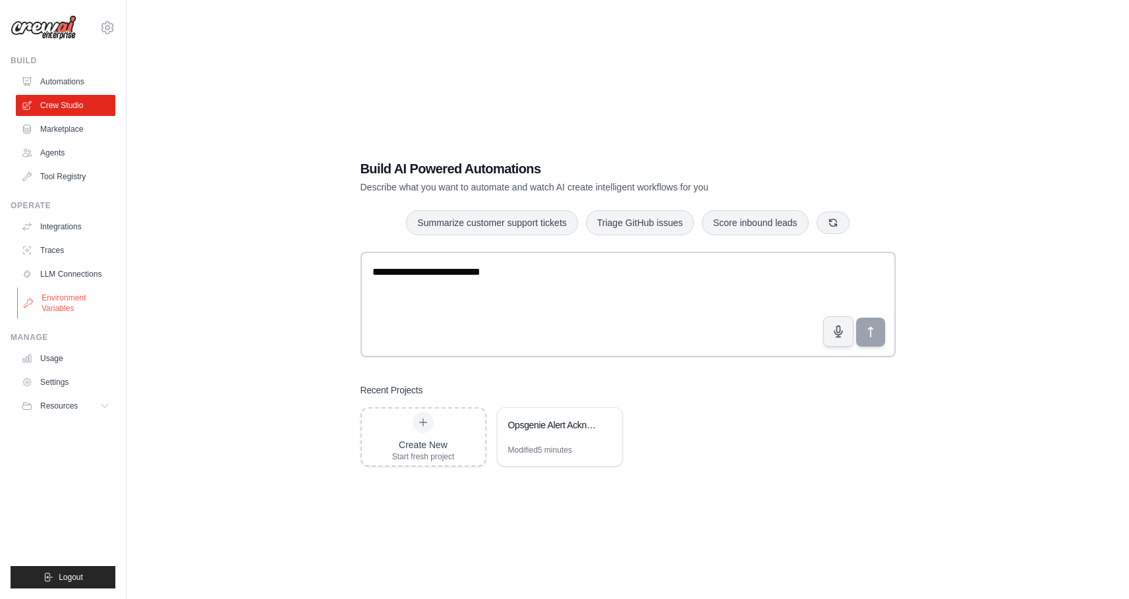
click at [65, 300] on link "Environment Variables" at bounding box center [67, 303] width 100 height 32
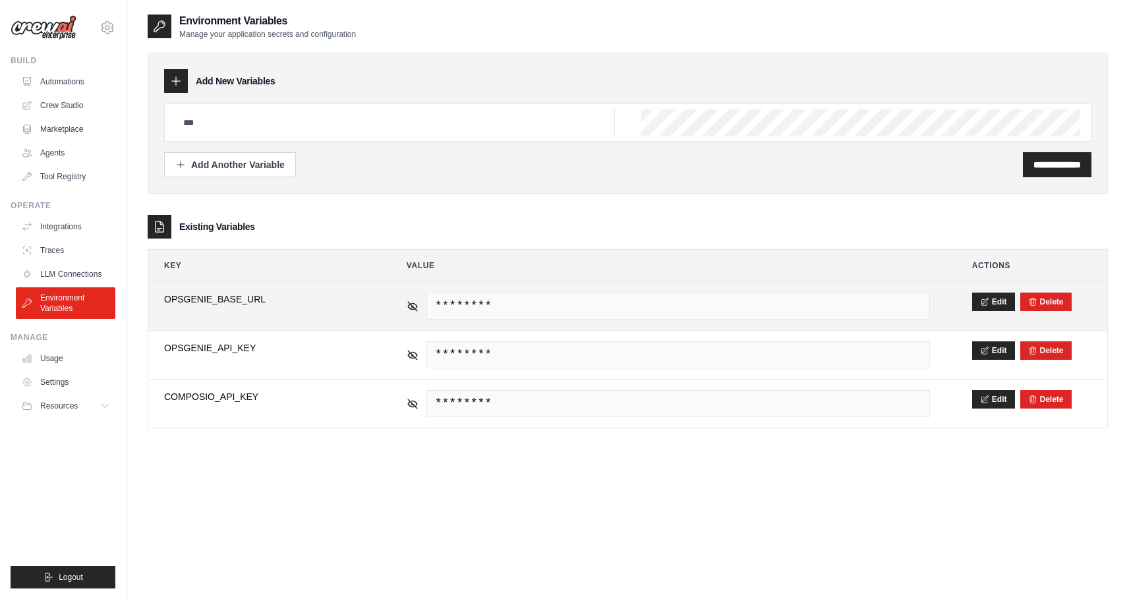
click at [405, 308] on td "********" at bounding box center [668, 306] width 555 height 48
click at [414, 305] on icon at bounding box center [413, 306] width 12 height 12
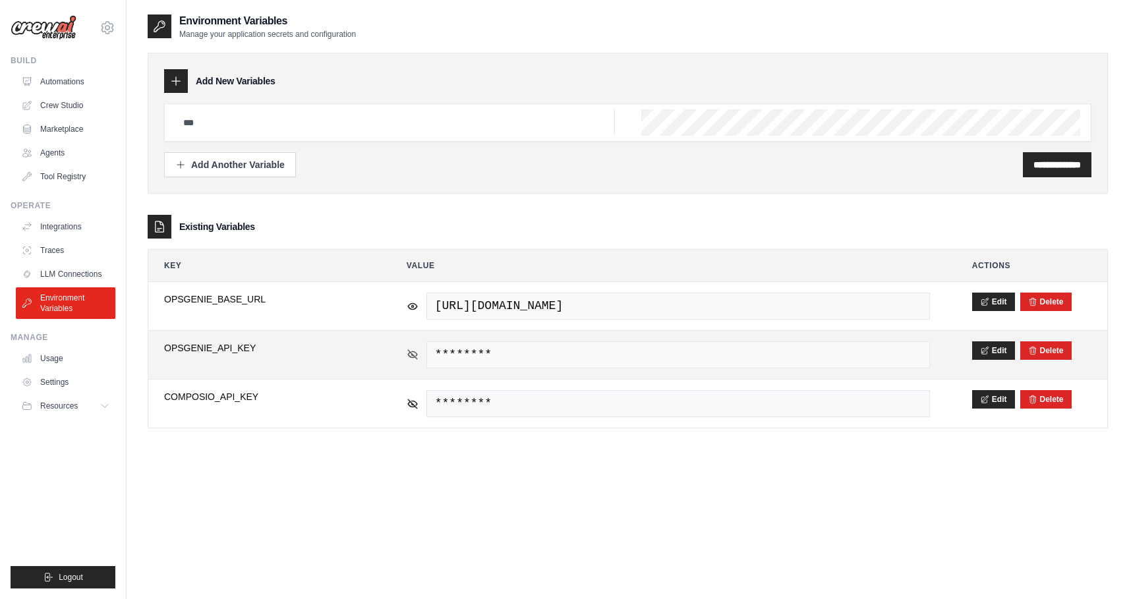
click at [413, 351] on icon at bounding box center [412, 354] width 9 height 6
click at [414, 351] on icon at bounding box center [412, 354] width 9 height 6
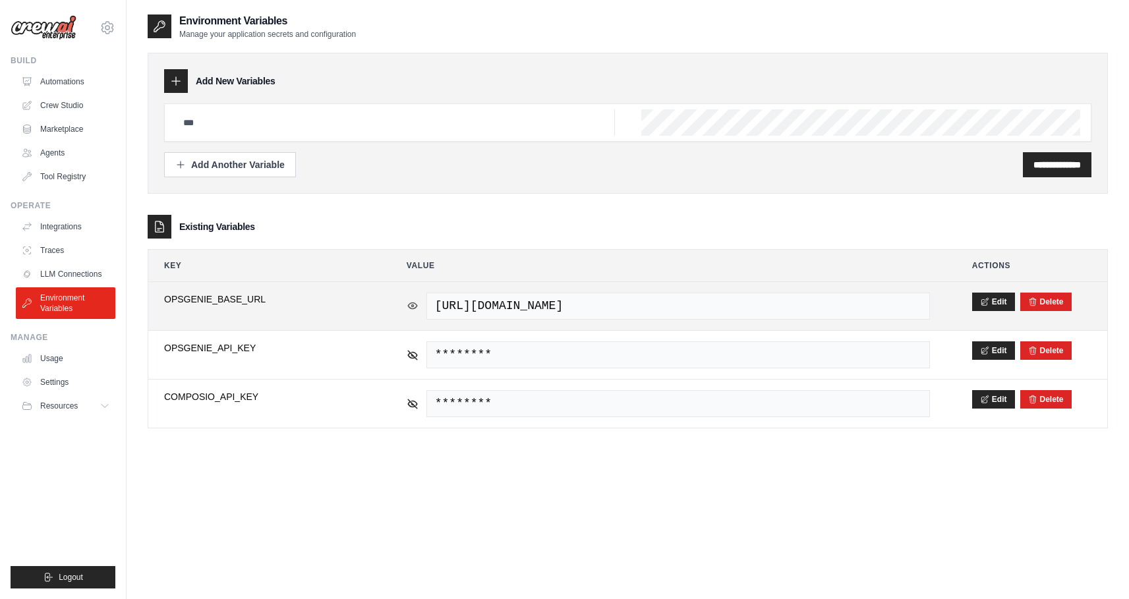
click at [413, 307] on icon at bounding box center [413, 306] width 12 height 12
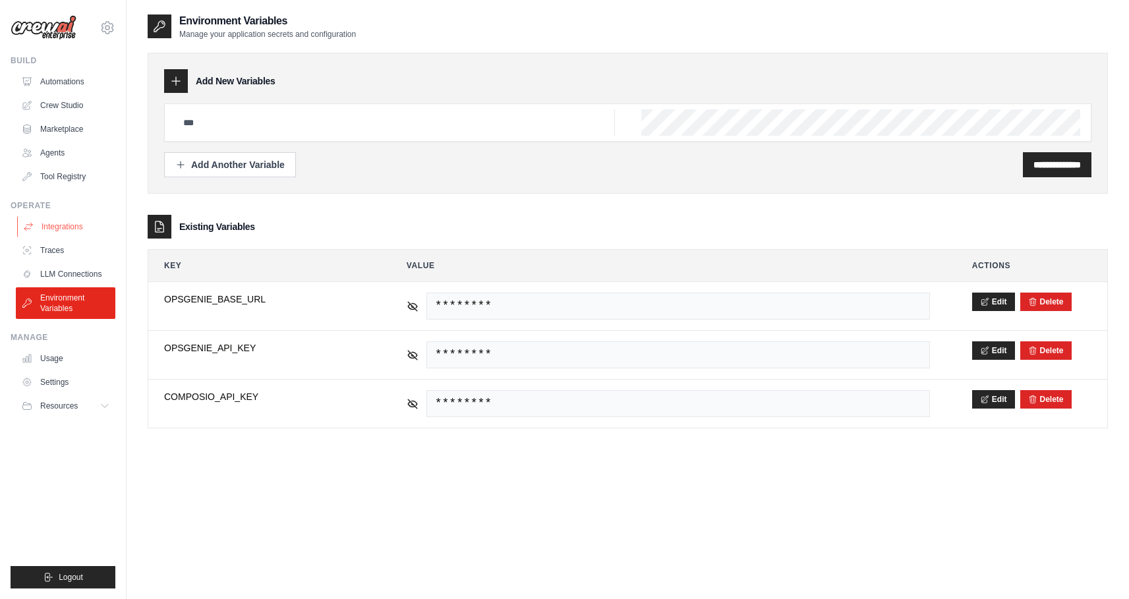
click at [69, 225] on link "Integrations" at bounding box center [67, 226] width 100 height 21
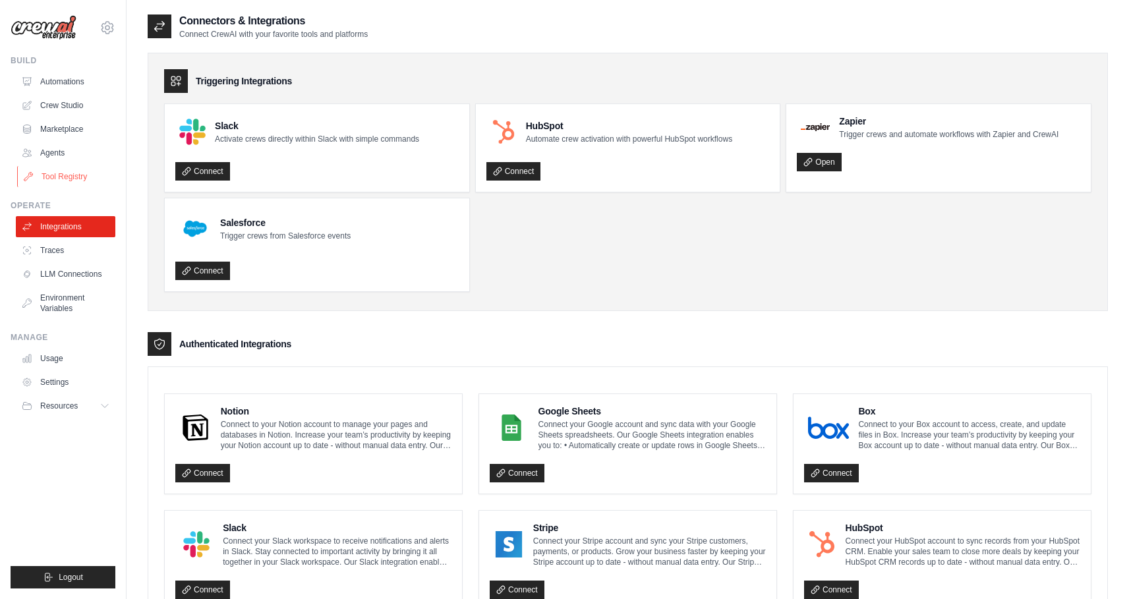
click at [69, 172] on link "Tool Registry" at bounding box center [67, 176] width 100 height 21
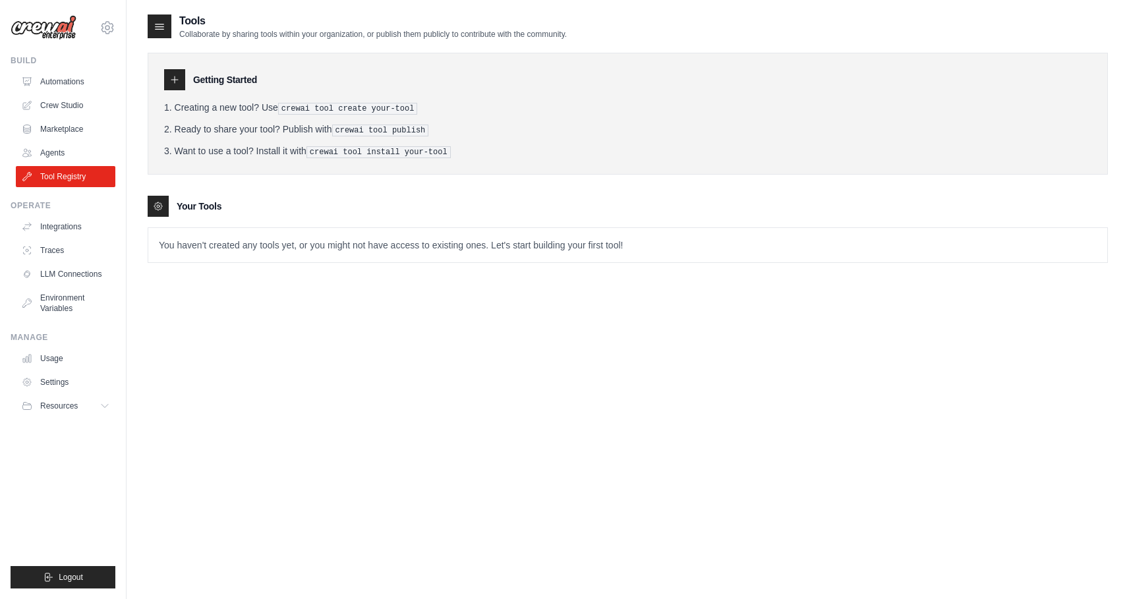
click at [299, 241] on p "You haven't created any tools yet, or you might not have access to existing one…" at bounding box center [627, 245] width 959 height 34
click at [69, 125] on link "Marketplace" at bounding box center [67, 129] width 100 height 21
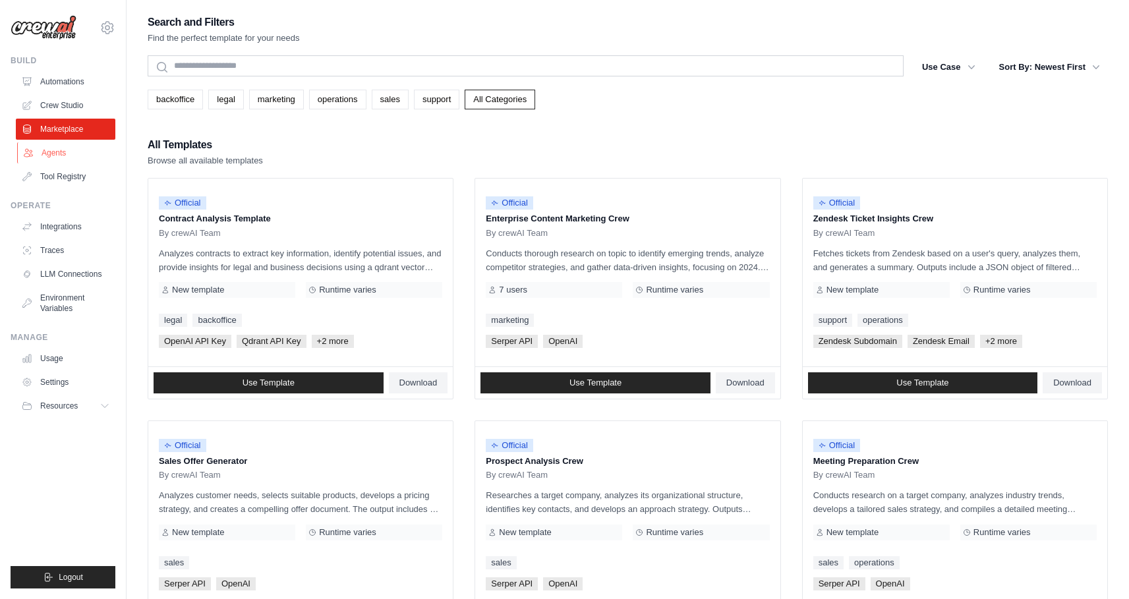
click at [65, 154] on link "Agents" at bounding box center [67, 152] width 100 height 21
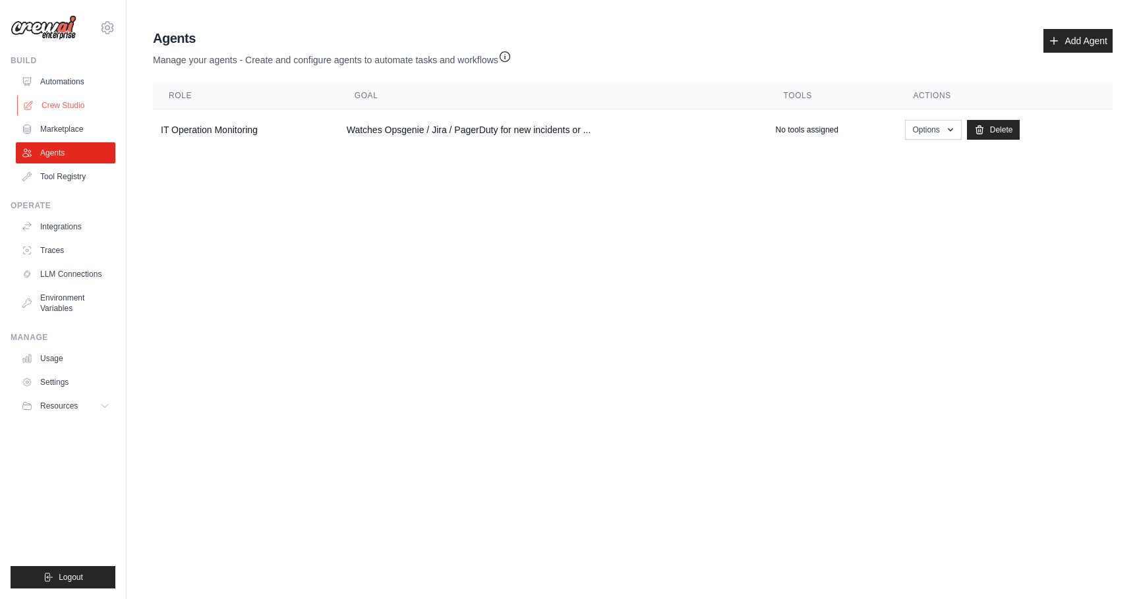
click at [83, 108] on link "Crew Studio" at bounding box center [67, 105] width 100 height 21
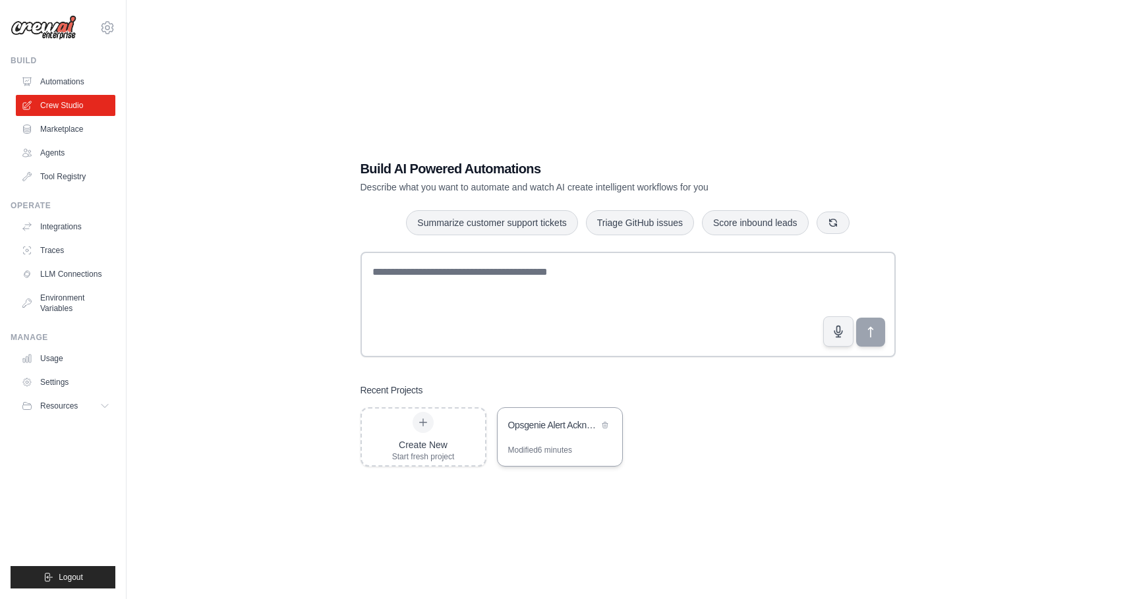
click at [574, 434] on div "Opsgenie Alert Acknowledgment" at bounding box center [560, 426] width 125 height 37
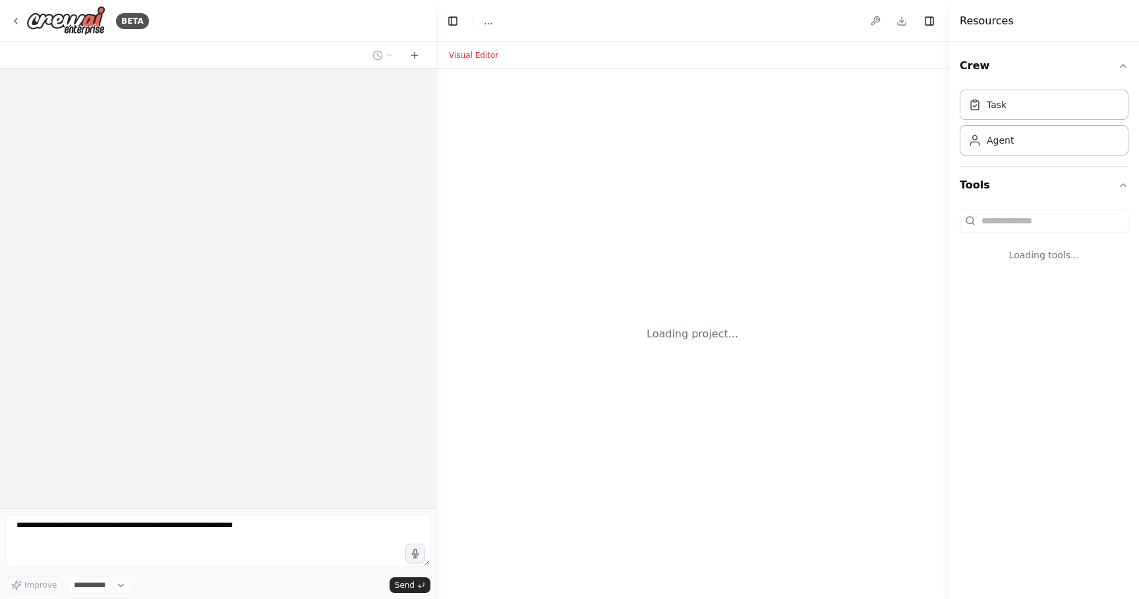
select select "****"
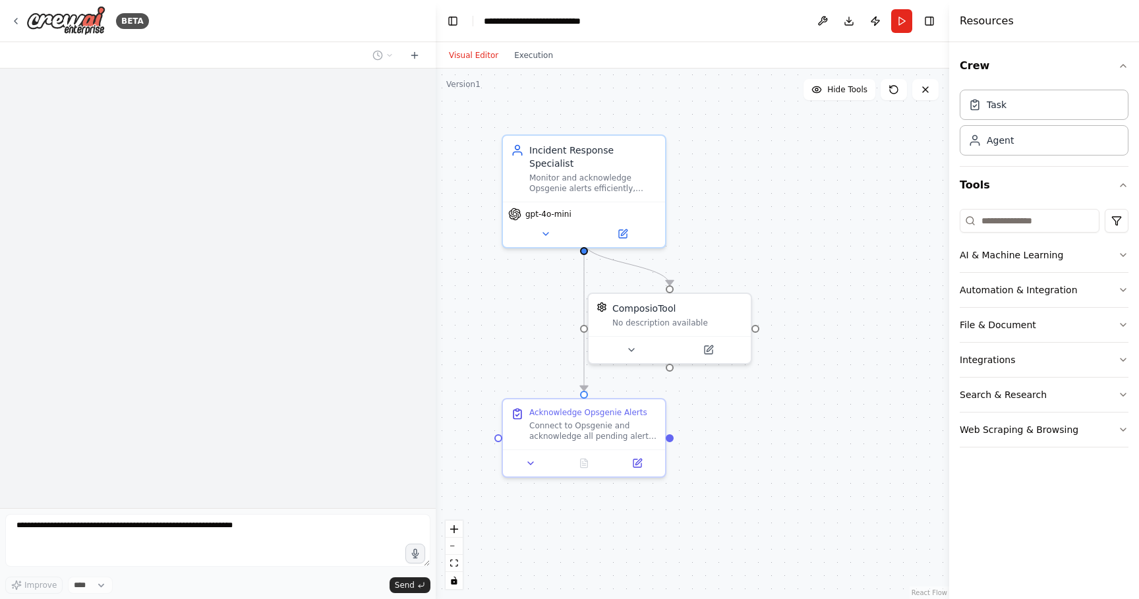
scroll to position [597, 0]
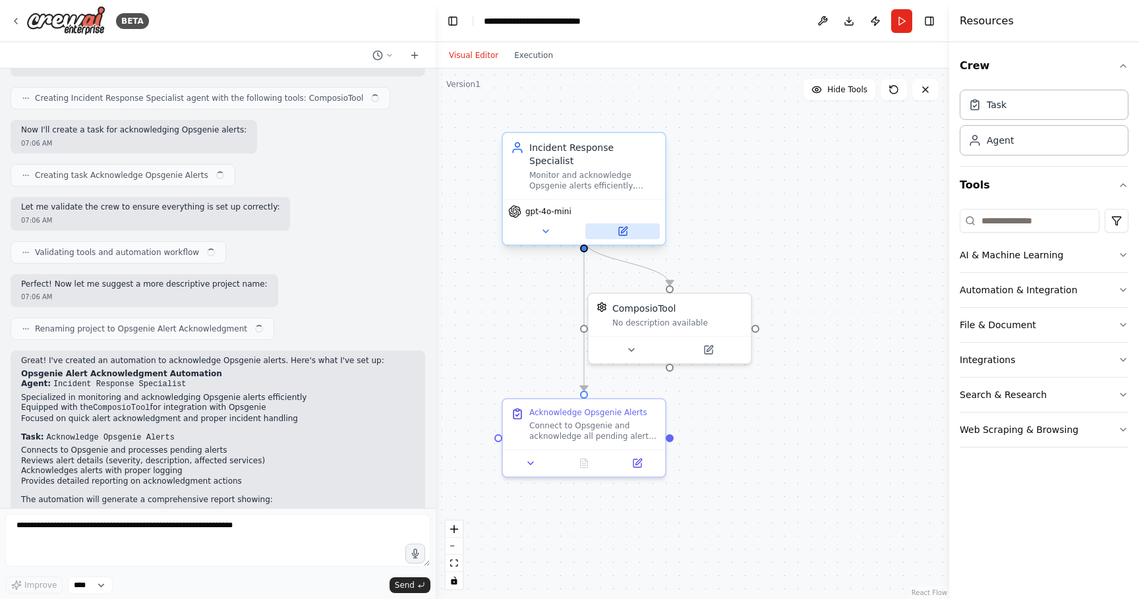
click at [633, 223] on button at bounding box center [622, 231] width 74 height 16
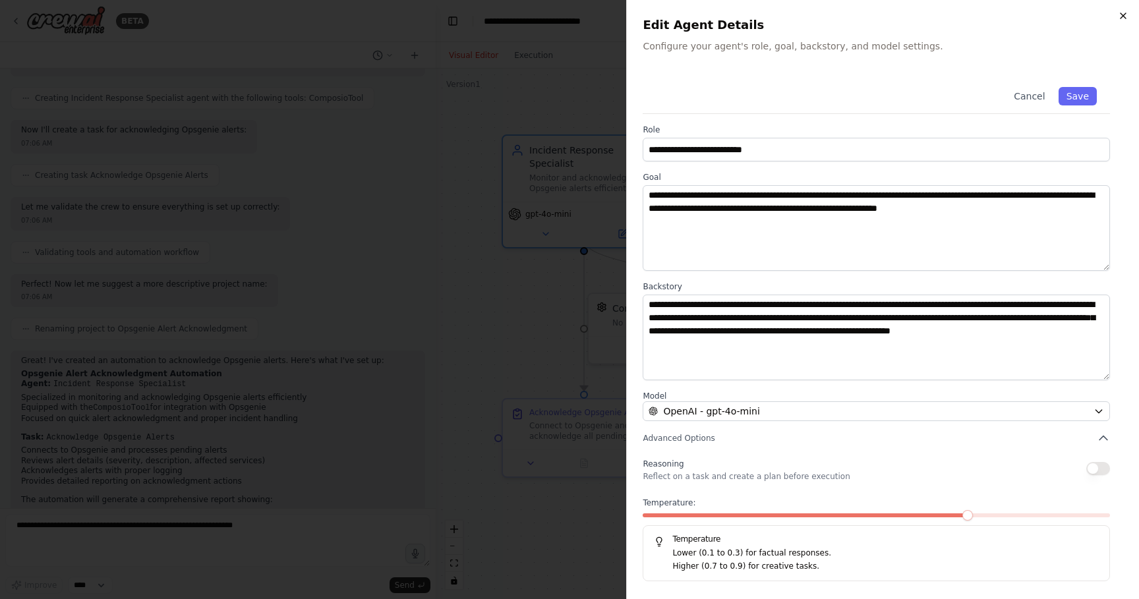
click at [1123, 16] on icon "button" at bounding box center [1123, 15] width 5 height 5
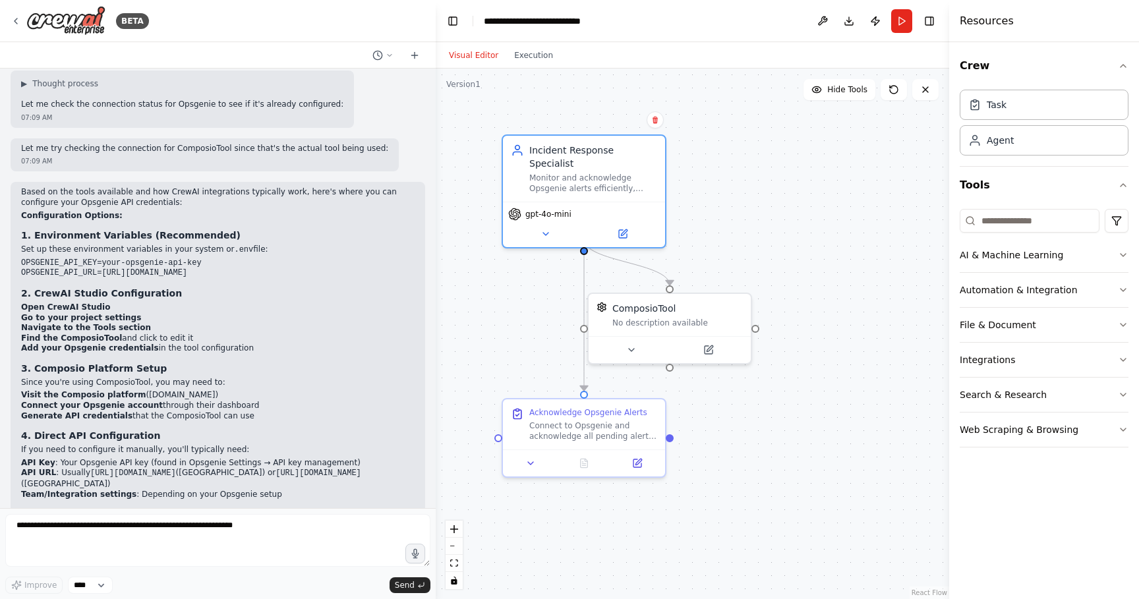
scroll to position [1215, 0]
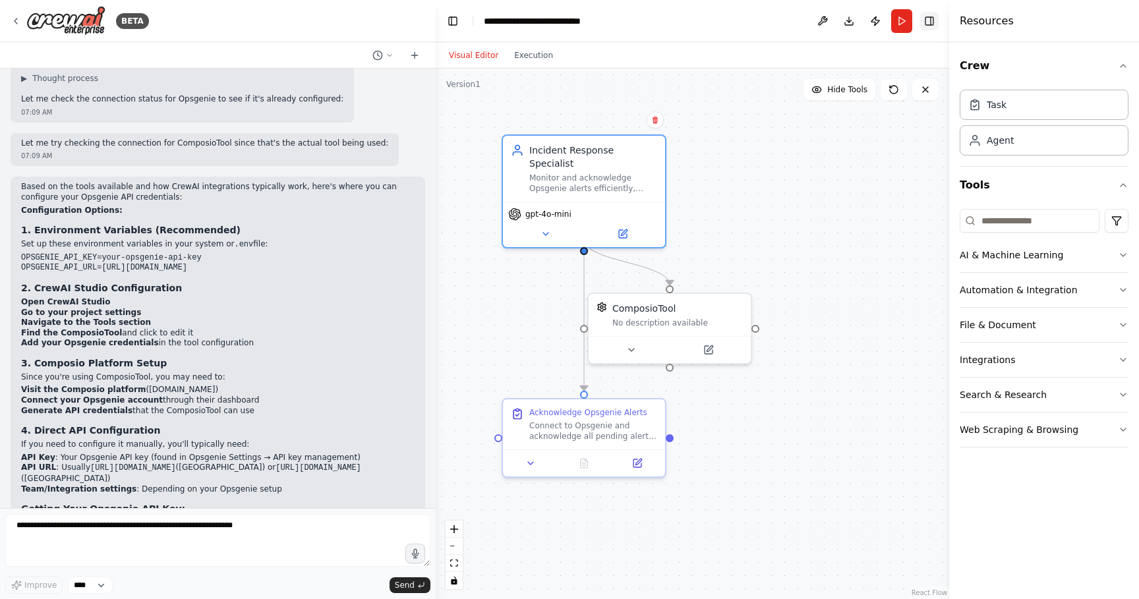
click at [934, 22] on button "Toggle Right Sidebar" at bounding box center [929, 21] width 18 height 18
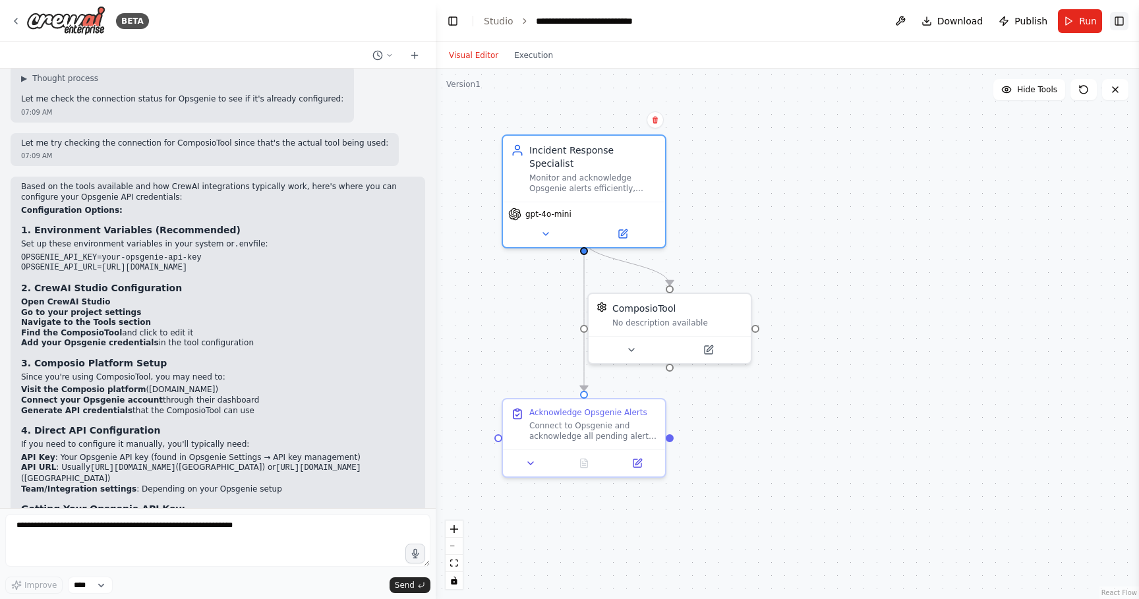
click at [1125, 20] on button "Toggle Right Sidebar" at bounding box center [1119, 21] width 18 height 18
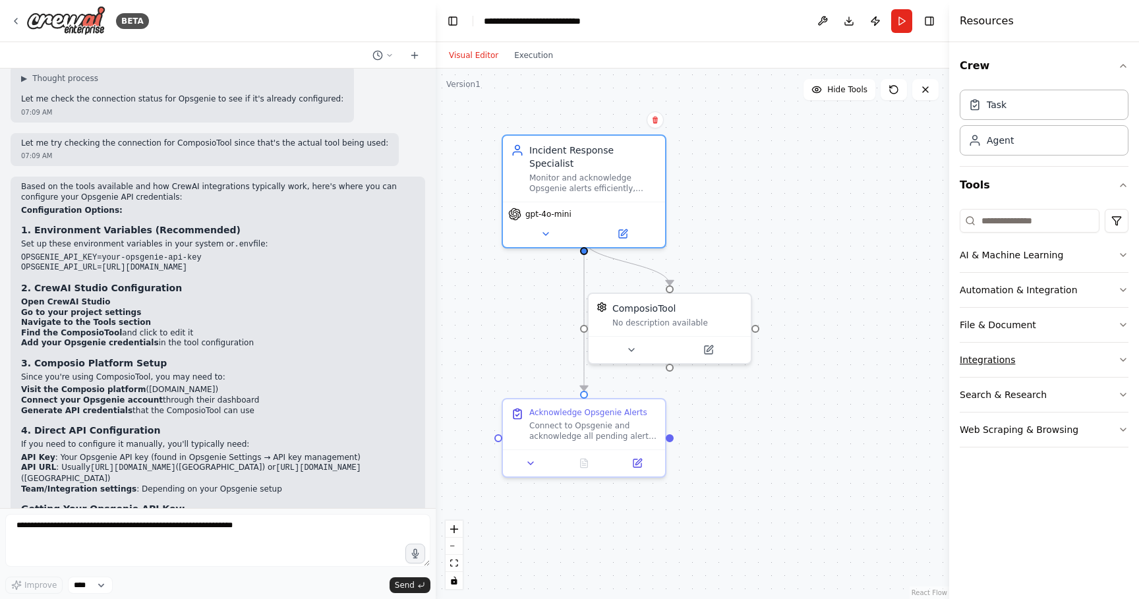
click at [1114, 357] on button "Integrations" at bounding box center [1044, 360] width 169 height 34
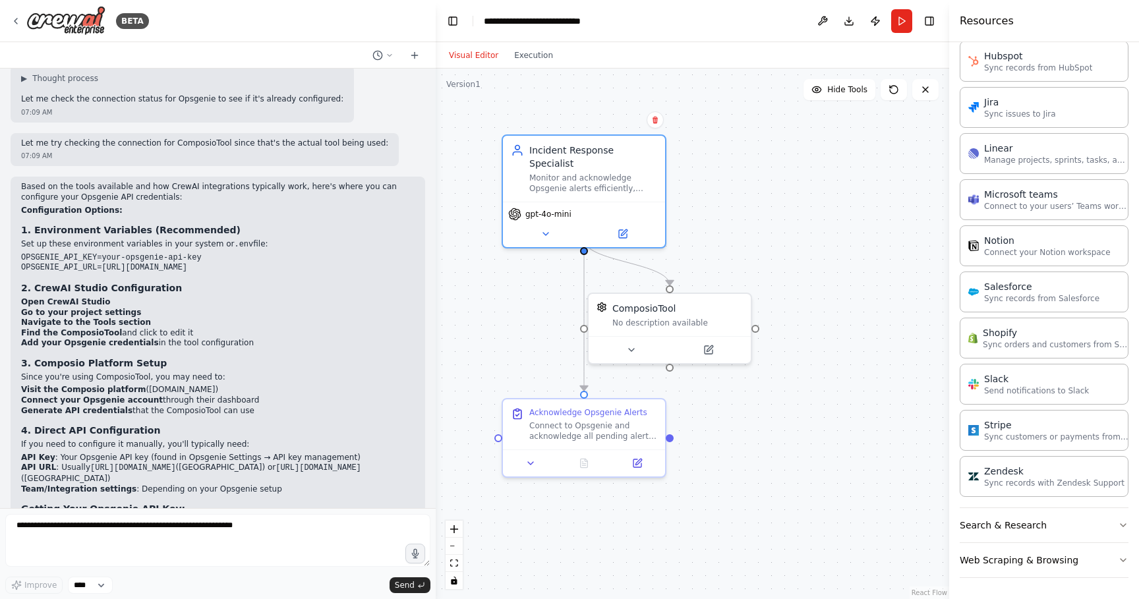
scroll to position [0, 0]
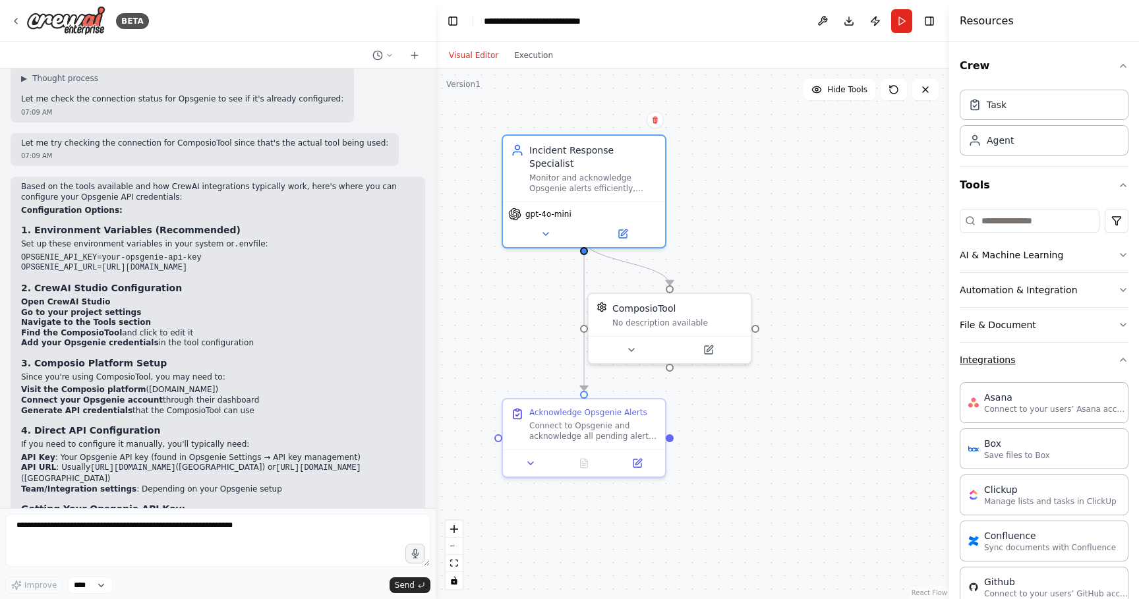
click at [1107, 357] on button "Integrations" at bounding box center [1044, 360] width 169 height 34
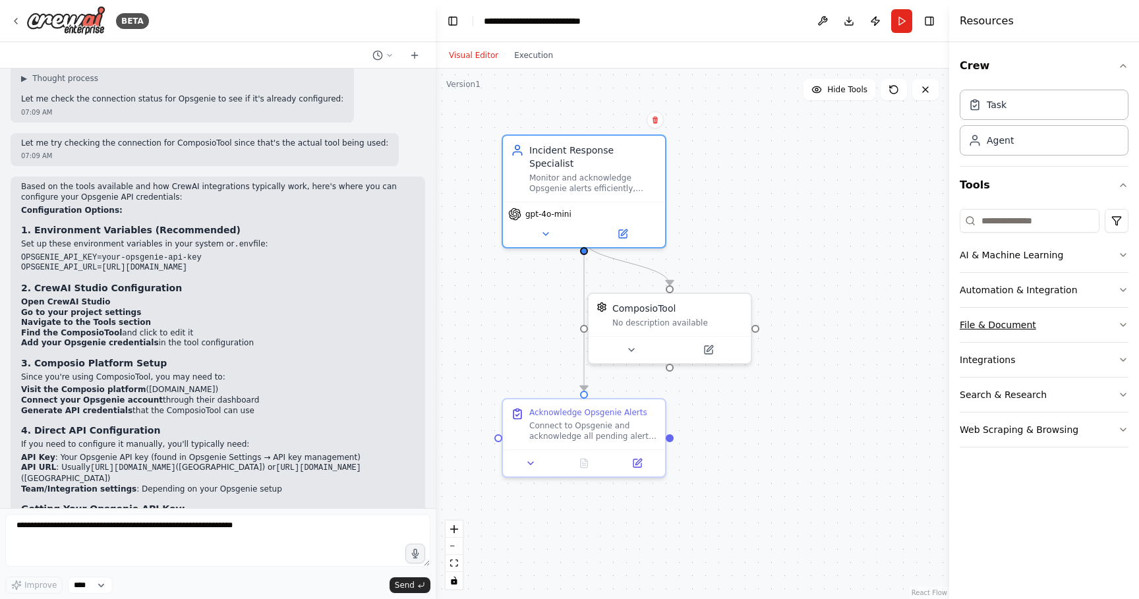
click at [1113, 326] on button "File & Document" at bounding box center [1044, 325] width 169 height 34
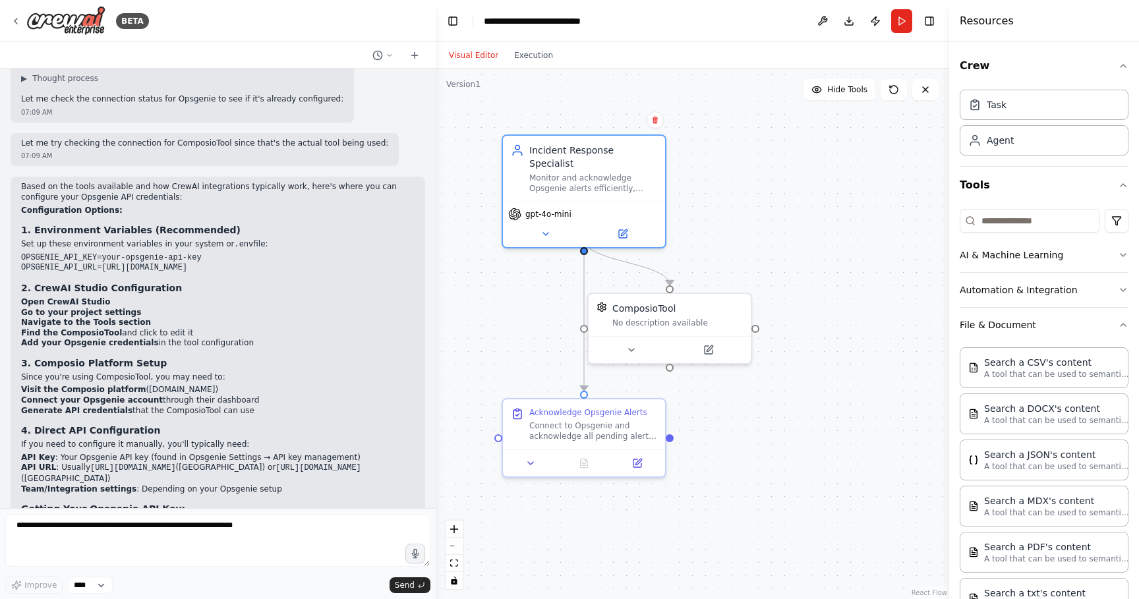
click at [1121, 323] on div "Crew Task Agent Tools AI & Machine Learning Automation & Integration File & Doc…" at bounding box center [1044, 320] width 190 height 557
click at [1118, 322] on icon "button" at bounding box center [1123, 325] width 11 height 11
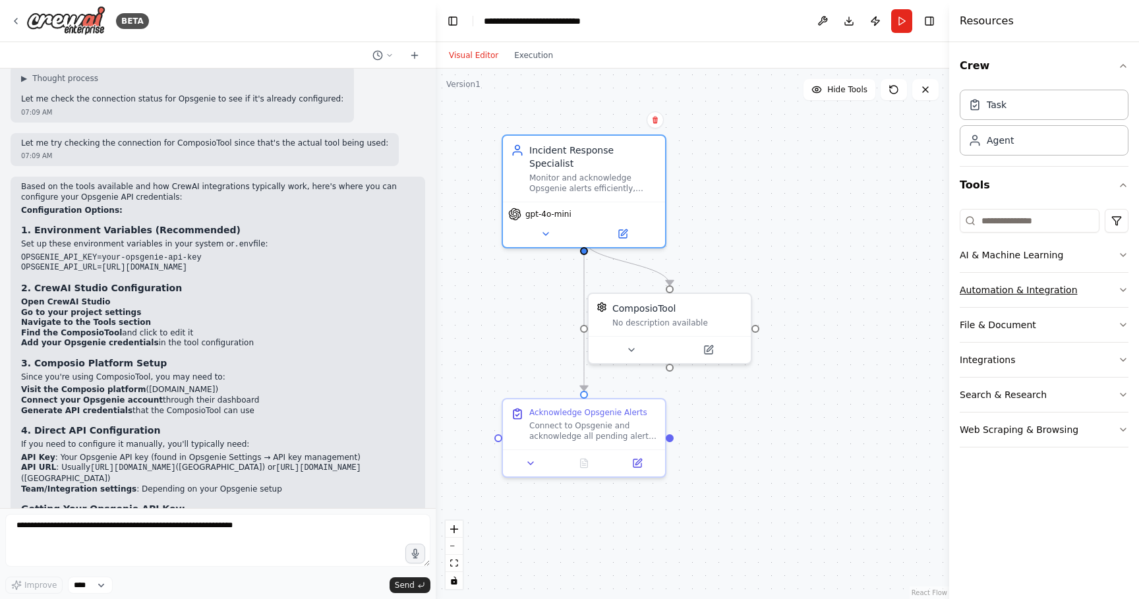
click at [1114, 291] on button "Automation & Integration" at bounding box center [1044, 290] width 169 height 34
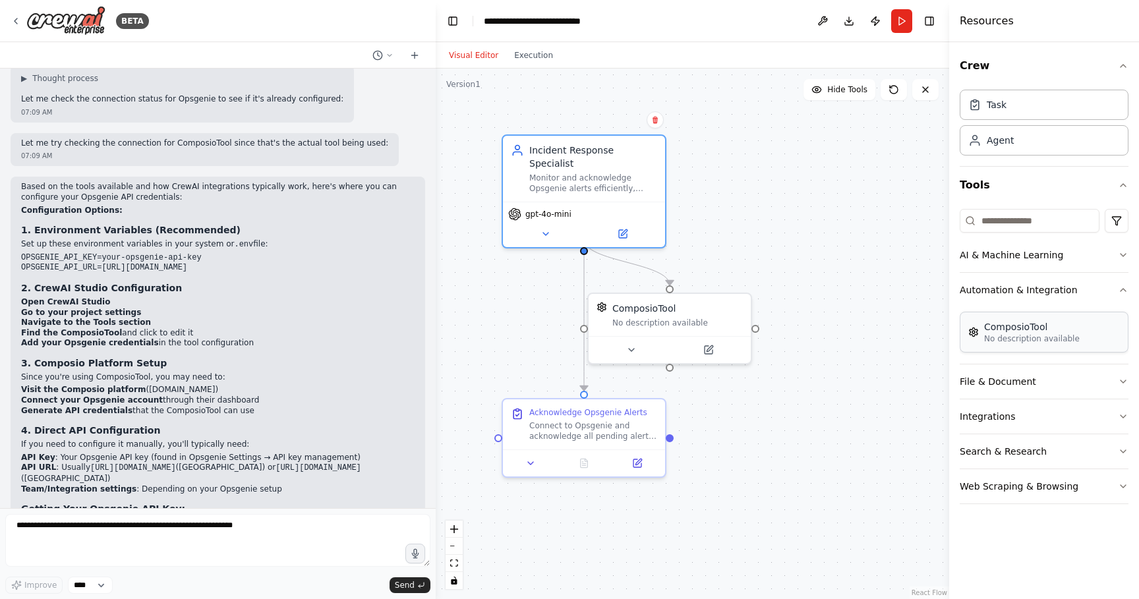
click at [1044, 327] on div "ComposioTool" at bounding box center [1032, 326] width 96 height 13
click at [974, 337] on img at bounding box center [973, 332] width 11 height 11
